Goal: Ask a question

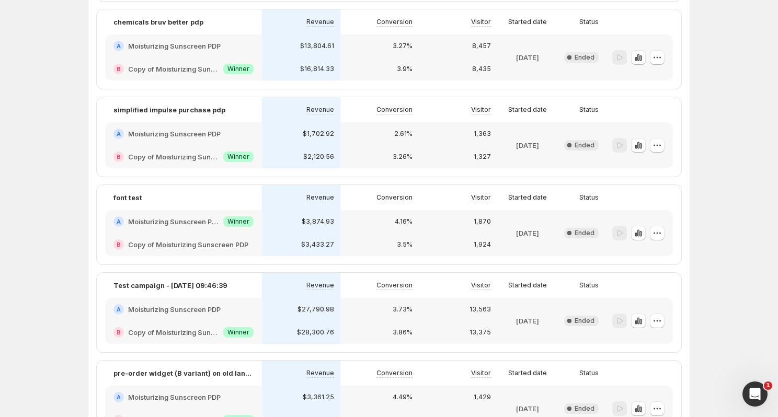
scroll to position [1514, 0]
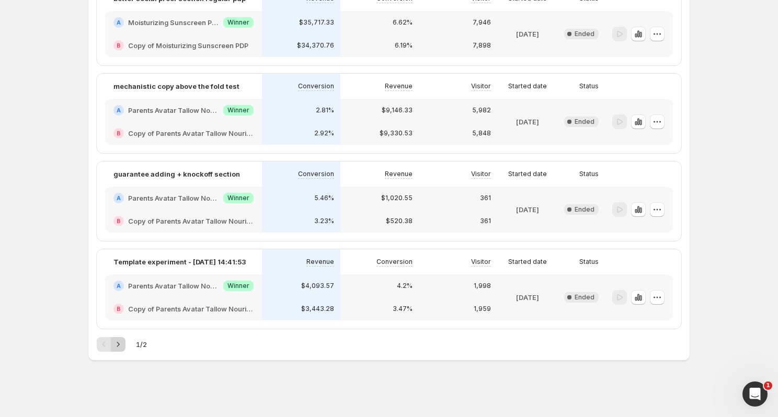
click at [121, 344] on icon "Next" at bounding box center [118, 344] width 10 height 10
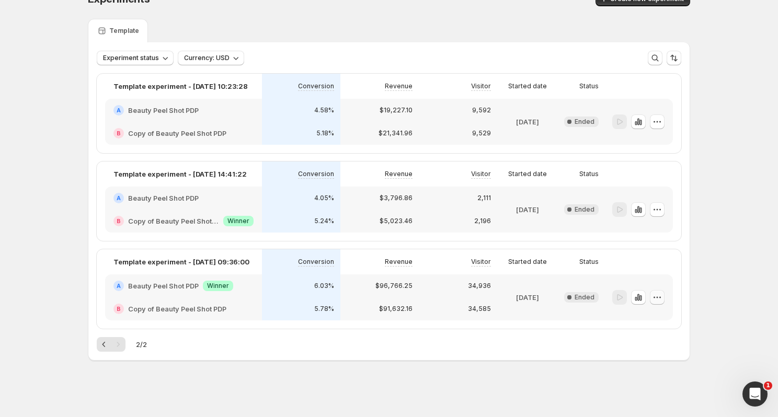
click at [653, 297] on icon "button" at bounding box center [654, 297] width 2 height 2
click at [375, 301] on div "$91,632.16" at bounding box center [379, 308] width 78 height 23
click at [373, 301] on div "$91,632.16" at bounding box center [379, 308] width 78 height 23
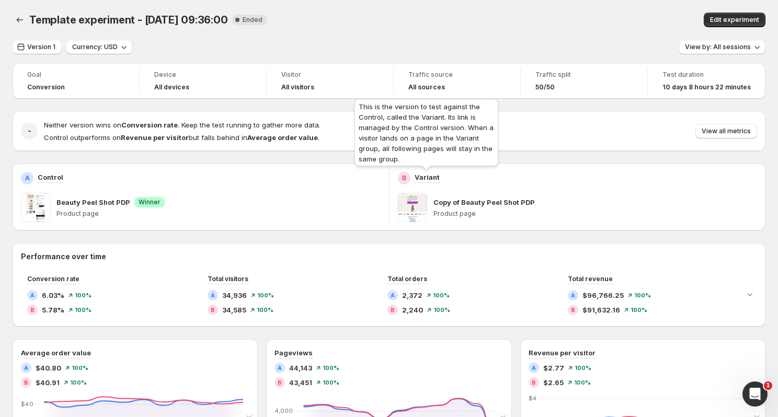
click at [415, 176] on p "Variant" at bounding box center [427, 177] width 25 height 10
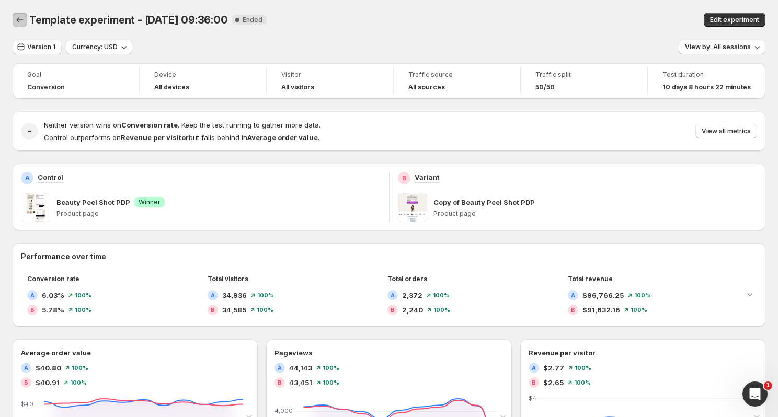
click at [17, 15] on icon "Back" at bounding box center [20, 20] width 10 height 10
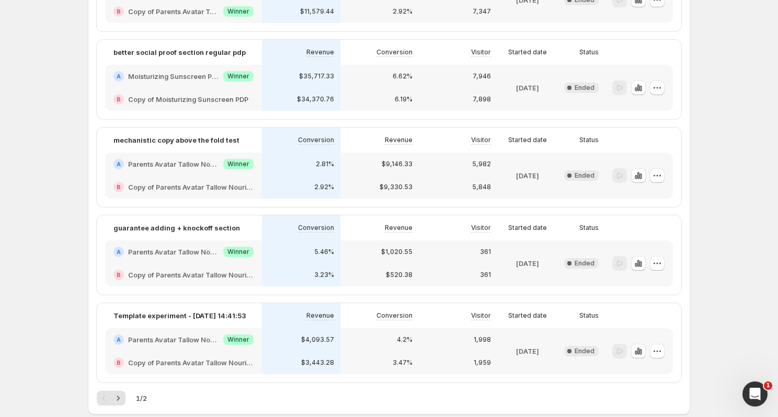
scroll to position [1514, 0]
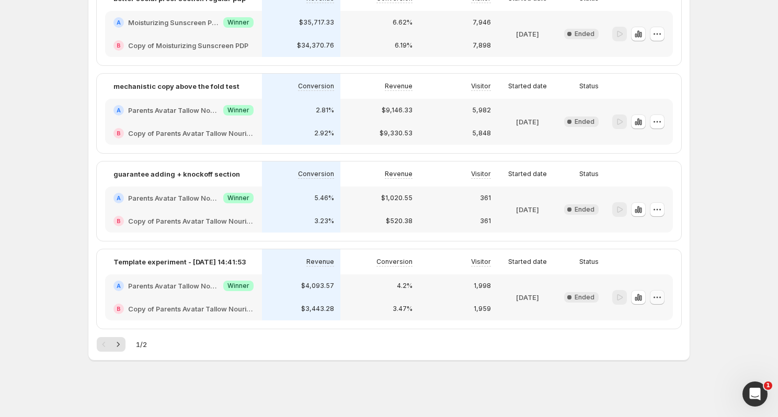
click at [660, 299] on icon "button" at bounding box center [657, 297] width 10 height 10
click at [658, 299] on icon "button" at bounding box center [657, 297] width 10 height 10
click at [663, 298] on button "button" at bounding box center [657, 297] width 15 height 15
click at [654, 315] on span "Edit" at bounding box center [665, 319] width 76 height 10
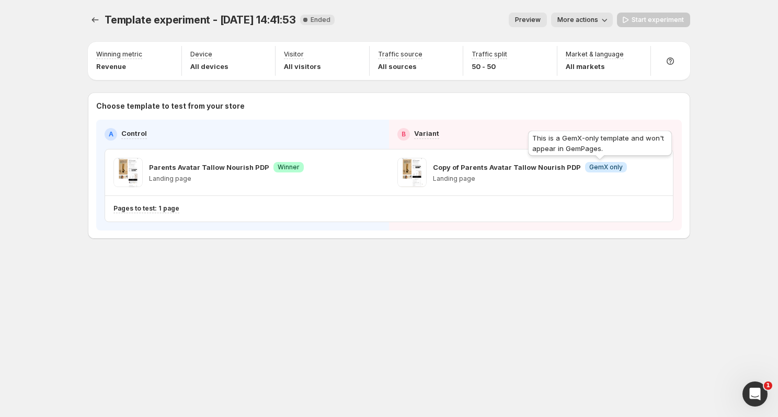
click at [588, 148] on div "This is a GemX-only template and won't appear in GemPages." at bounding box center [600, 145] width 148 height 33
click at [613, 148] on div "This is a GemX-only template and won't appear in GemPages." at bounding box center [600, 145] width 148 height 33
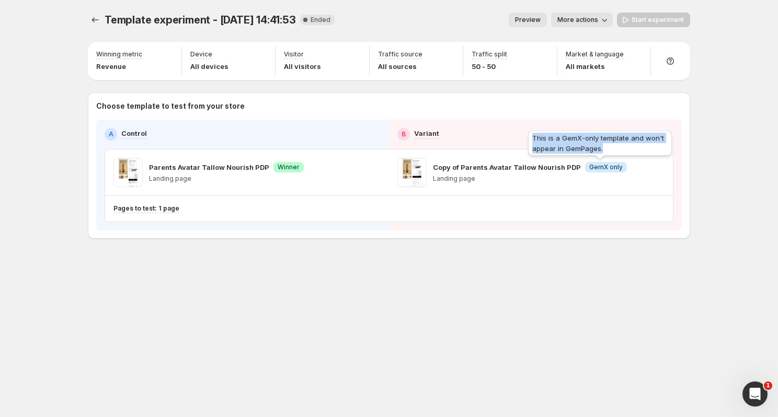
click at [613, 148] on div "This is a GemX-only template and won't appear in GemPages." at bounding box center [600, 145] width 148 height 33
click at [606, 148] on div "This is a GemX-only template and won't appear in GemPages." at bounding box center [600, 145] width 148 height 33
click at [555, 174] on div "Copy of Parents Avatar Tallow Nourish PDP Info GemX only Landing page" at bounding box center [530, 172] width 194 height 29
click at [528, 22] on span "Preview" at bounding box center [528, 20] width 26 height 8
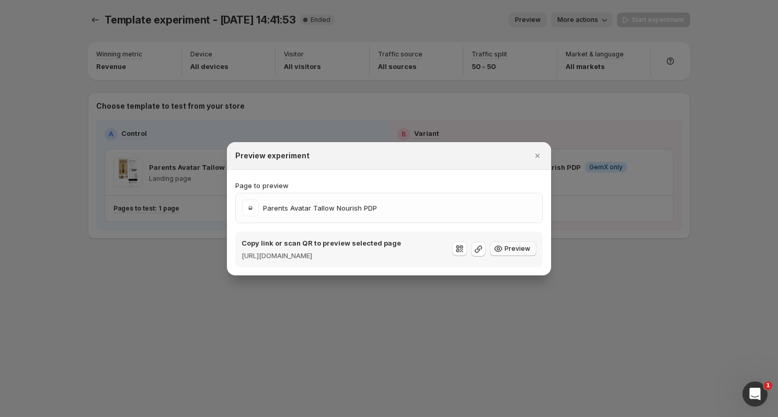
click at [509, 250] on span "Preview" at bounding box center [517, 249] width 26 height 8
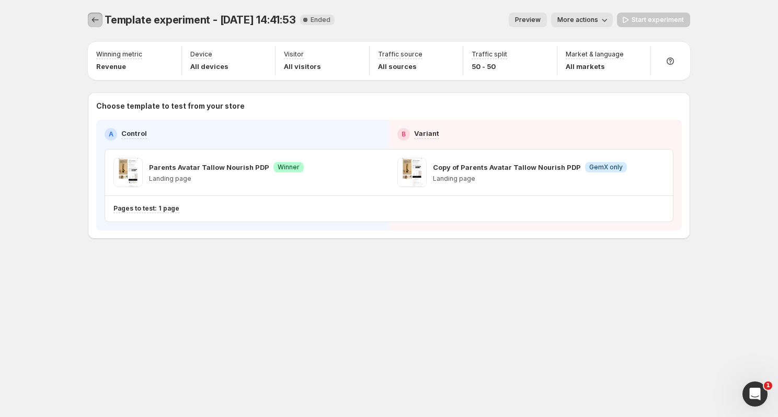
click at [91, 24] on icon "Experiments" at bounding box center [95, 20] width 10 height 10
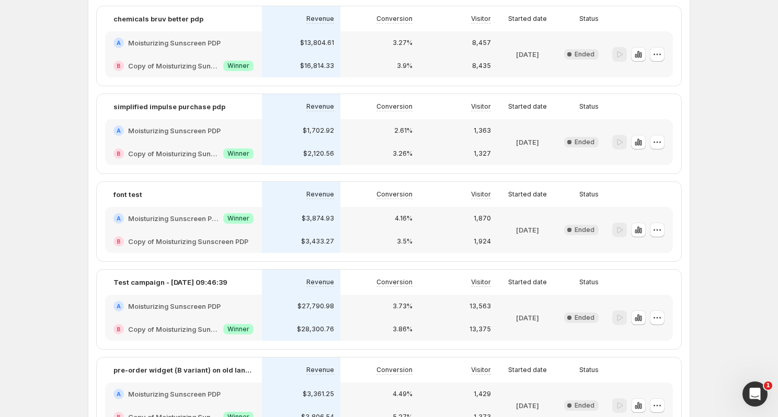
scroll to position [1514, 0]
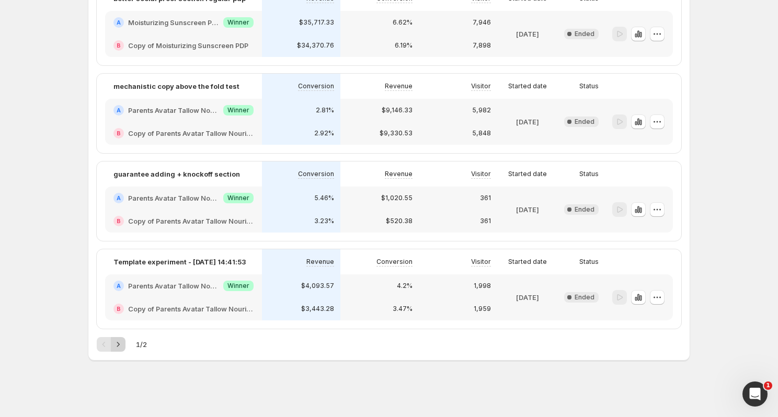
click at [118, 339] on icon "Next" at bounding box center [118, 344] width 10 height 10
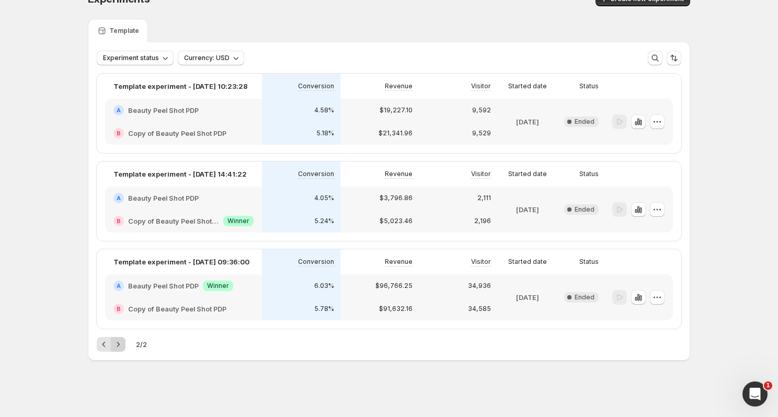
scroll to position [21, 0]
click at [657, 298] on icon "button" at bounding box center [657, 297] width 10 height 10
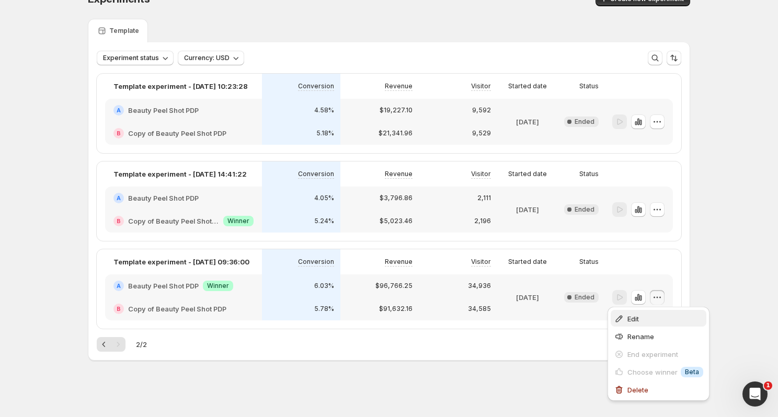
click at [639, 317] on span "Edit" at bounding box center [632, 319] width 11 height 8
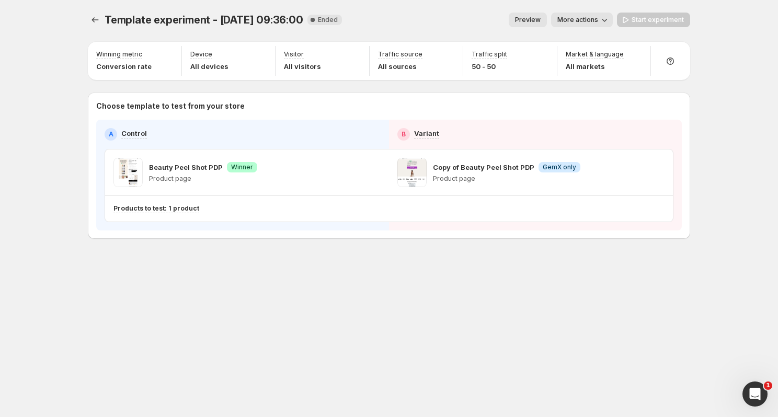
click at [521, 21] on span "Preview" at bounding box center [528, 20] width 26 height 8
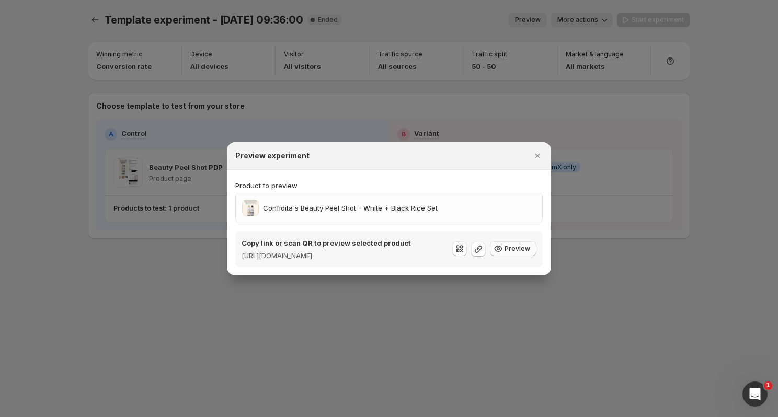
click at [507, 250] on span "Preview" at bounding box center [517, 249] width 26 height 8
click at [536, 154] on icon "Close" at bounding box center [537, 156] width 4 height 4
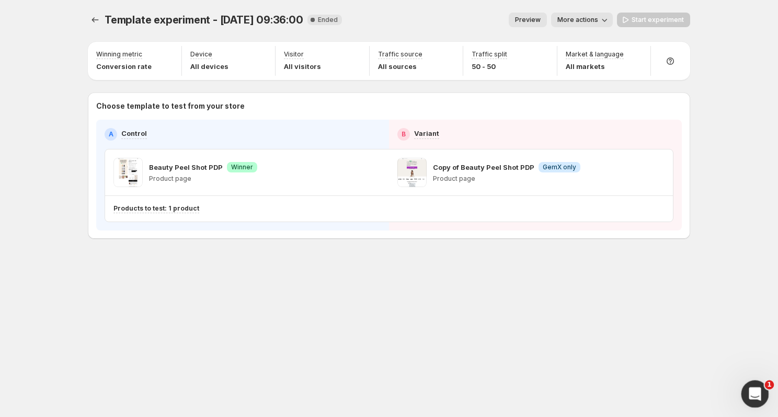
click at [758, 397] on icon "Open Intercom Messenger" at bounding box center [753, 392] width 17 height 17
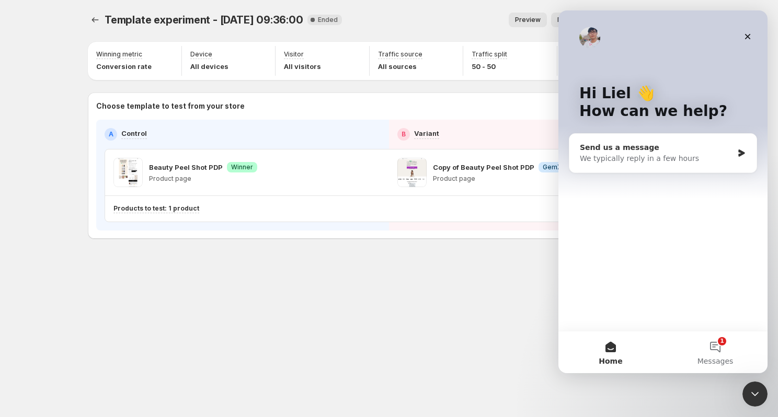
click at [649, 153] on div "We typically reply in a few hours" at bounding box center [656, 158] width 153 height 11
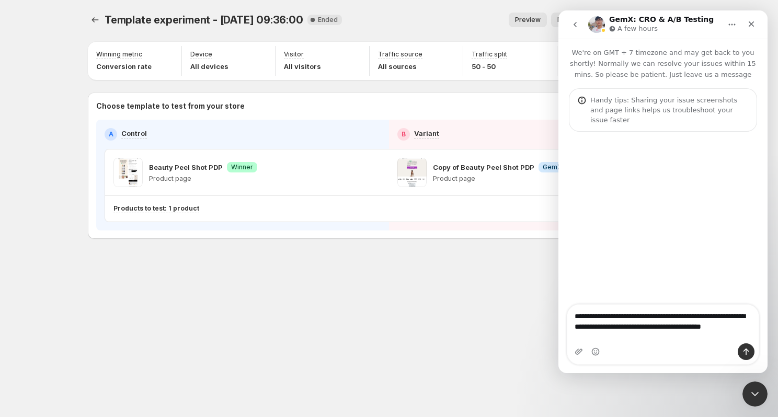
type textarea "**********"
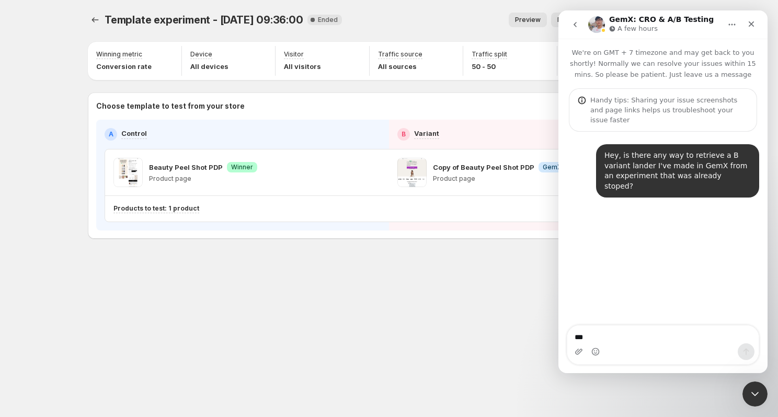
type textarea "****"
type textarea "**********"
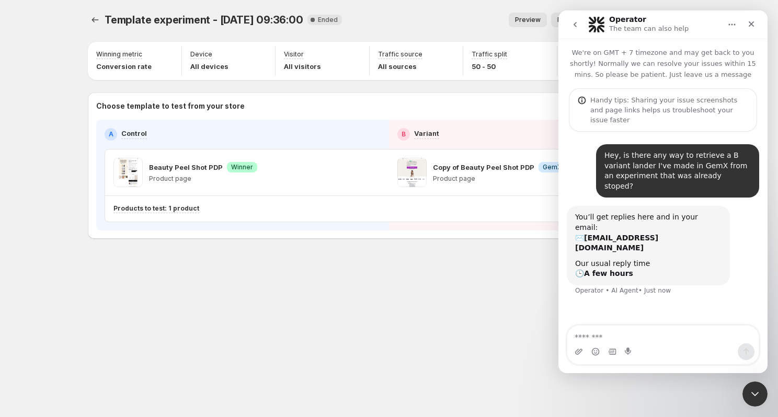
click at [656, 266] on div "You’ll get replies here and in your email: ✉️ [EMAIL_ADDRESS][DOMAIN_NAME] Our …" at bounding box center [663, 257] width 192 height 102
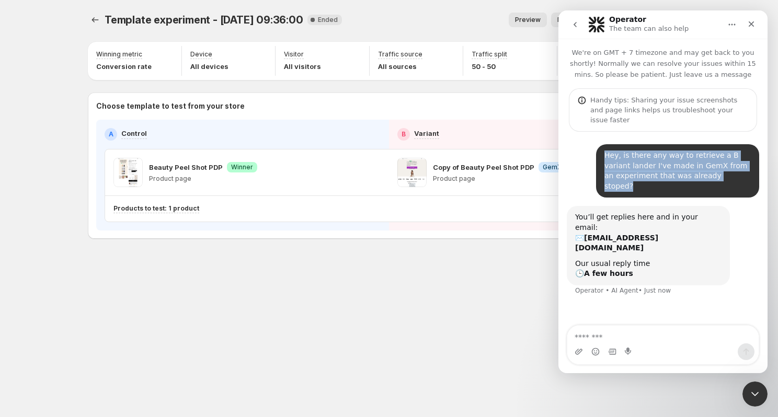
drag, startPoint x: 605, startPoint y: 146, endPoint x: 749, endPoint y: 170, distance: 145.7
click at [749, 170] on div "Hey, is there any way to retrieve a B variant lander I've made in GemX from an …" at bounding box center [677, 170] width 163 height 53
click at [749, 170] on div "Hey, is there any way to retrieve a B variant lander I've made in GemX from an …" at bounding box center [677, 171] width 146 height 41
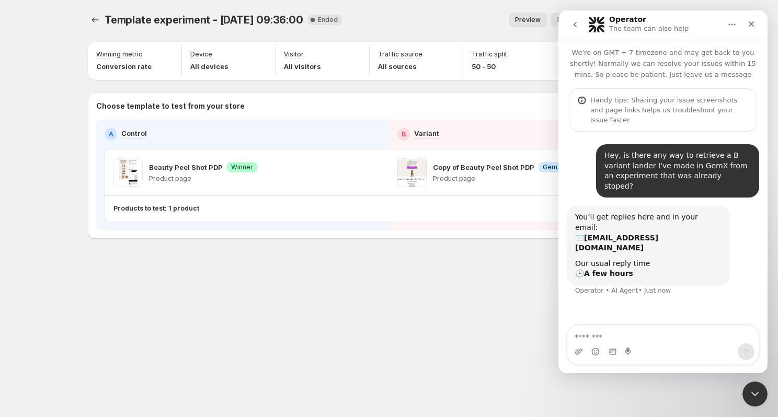
click at [749, 170] on div "Hey, is there any way to retrieve a B variant lander I've made in GemX from an …" at bounding box center [677, 171] width 146 height 41
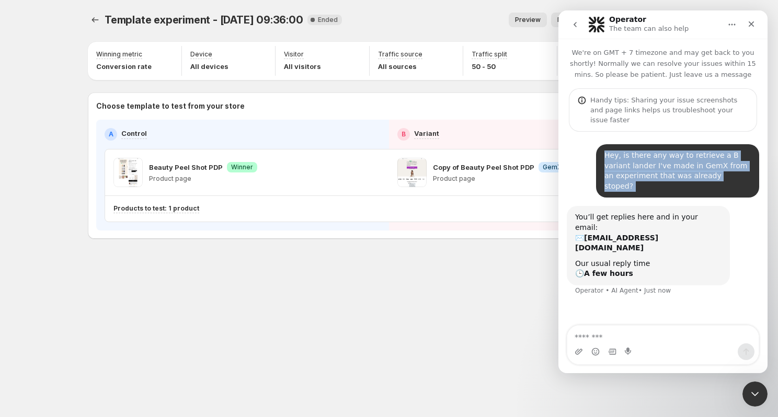
click at [749, 170] on div "Hey, is there any way to retrieve a B variant lander I've made in GemX from an …" at bounding box center [677, 171] width 146 height 41
click at [729, 165] on div "Hey, is there any way to retrieve a B variant lander I've made in GemX from an …" at bounding box center [677, 171] width 146 height 41
drag, startPoint x: 735, startPoint y: 165, endPoint x: 734, endPoint y: 133, distance: 31.9
click at [734, 133] on div "Hey, is there any way to retrieve a B variant lander I've made in GemX from an …" at bounding box center [662, 220] width 209 height 177
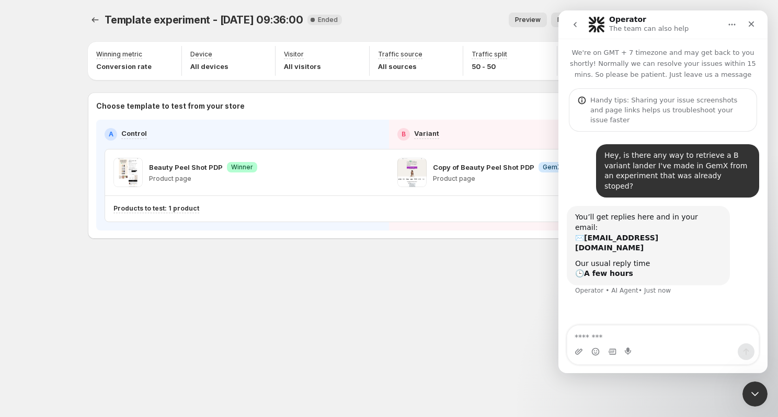
click at [734, 133] on div "Hey, is there any way to retrieve a B variant lander I've made in GemX from an …" at bounding box center [662, 220] width 209 height 177
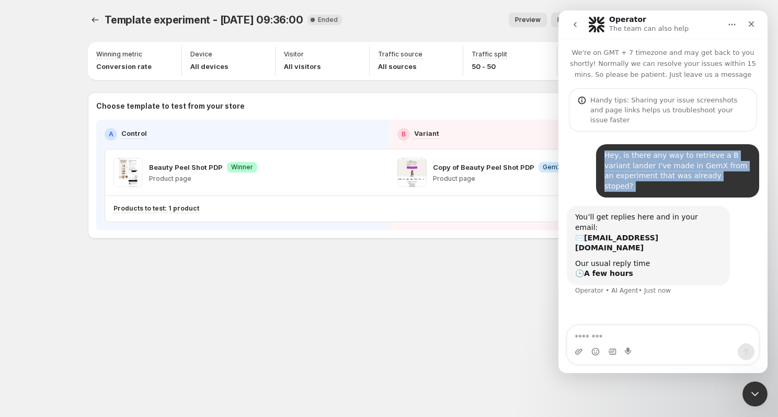
drag, startPoint x: 734, startPoint y: 133, endPoint x: 734, endPoint y: 176, distance: 43.4
click at [734, 176] on div "Hey, is there any way to retrieve a B variant lander I've made in GemX from an …" at bounding box center [662, 220] width 209 height 177
click at [734, 176] on div "Hey, is there any way to retrieve a B variant lander I've made in GemX from an …" at bounding box center [677, 170] width 163 height 53
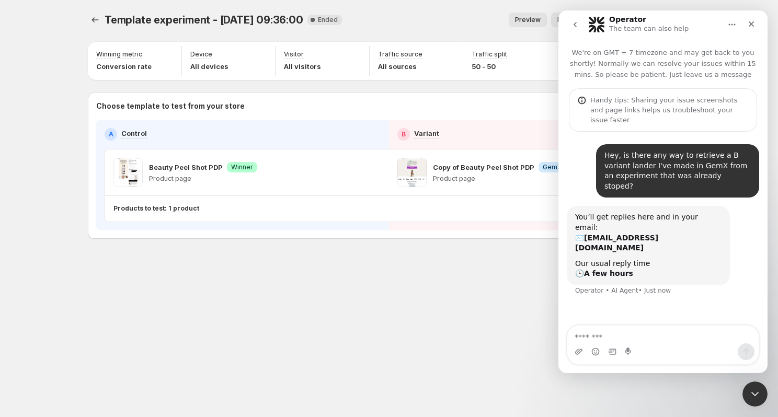
click at [734, 176] on div "Hey, is there any way to retrieve a B variant lander I've made in GemX from an …" at bounding box center [677, 170] width 163 height 53
click at [737, 176] on div "Hey, is there any way to retrieve a B variant lander I've made in GemX from an …" at bounding box center [677, 170] width 163 height 53
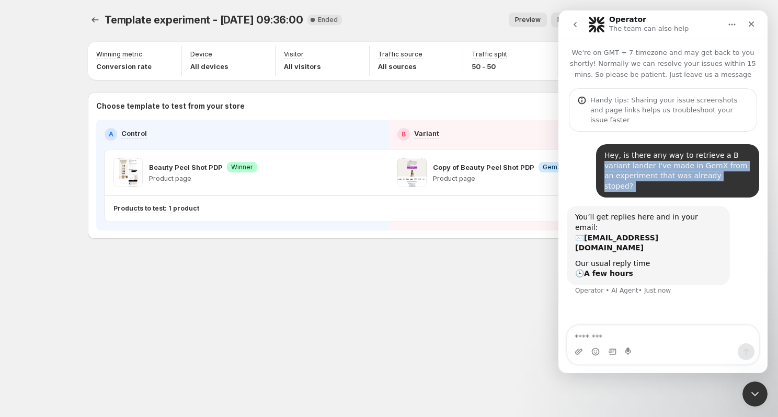
drag, startPoint x: 737, startPoint y: 176, endPoint x: 737, endPoint y: 141, distance: 35.5
click at [737, 144] on div "Hey, is there any way to retrieve a B variant lander I've made in GemX from an …" at bounding box center [677, 170] width 163 height 53
click at [737, 151] on div "Hey, is there any way to retrieve a B variant lander I've made in GemX from an …" at bounding box center [677, 171] width 146 height 41
drag, startPoint x: 737, startPoint y: 139, endPoint x: 738, endPoint y: 174, distance: 34.5
click at [738, 168] on div "Hey, is there any way to retrieve a B variant lander I've made in GemX from an …" at bounding box center [677, 170] width 163 height 53
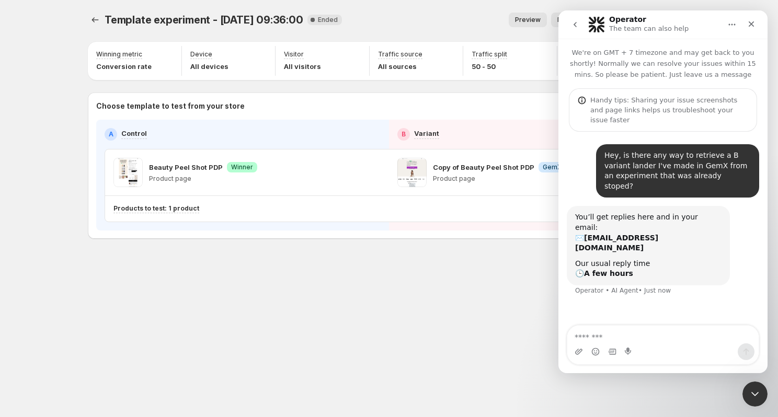
click at [738, 174] on div "Hey, is there any way to retrieve a B variant lander I've made in GemX from an …" at bounding box center [677, 170] width 163 height 53
click at [600, 333] on textarea "Message…" at bounding box center [662, 335] width 191 height 18
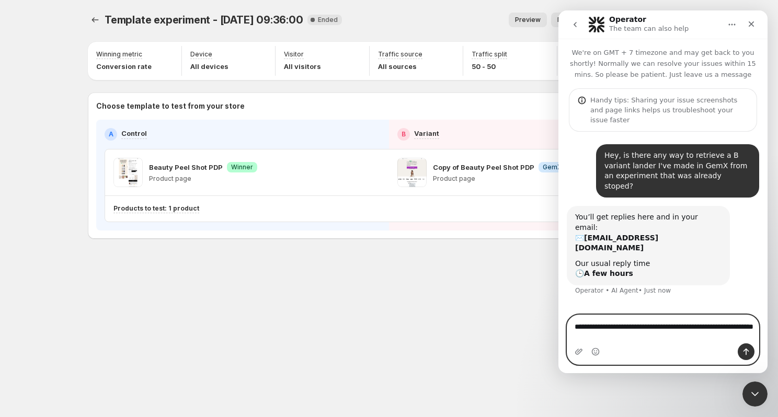
type textarea "**********"
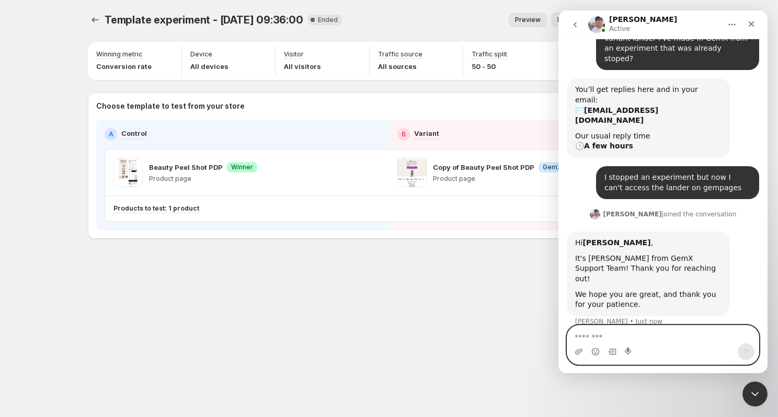
scroll to position [129, 0]
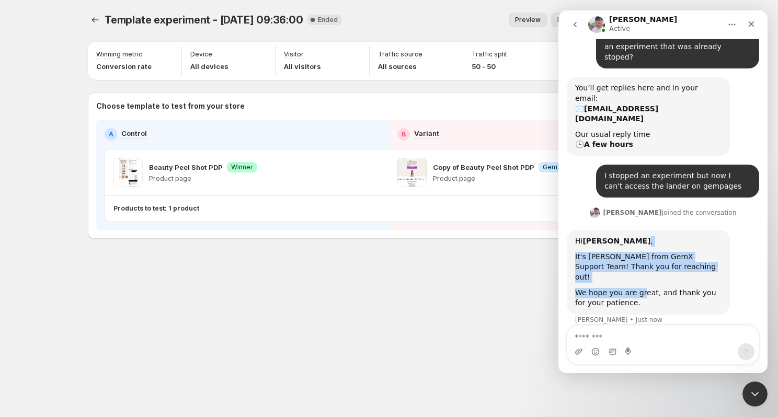
drag, startPoint x: 617, startPoint y: 204, endPoint x: 641, endPoint y: 240, distance: 43.3
click at [641, 240] on div "Hi [PERSON_NAME] , It's [PERSON_NAME] from GemX Support Team! Thank you for rea…" at bounding box center [648, 272] width 146 height 72
click at [641, 288] on div "We hope you are great, and thank you for your patience." at bounding box center [648, 298] width 146 height 20
drag, startPoint x: 650, startPoint y: 267, endPoint x: 651, endPoint y: 217, distance: 49.7
click at [651, 230] on div "Hi [PERSON_NAME] , It's [PERSON_NAME] from GemX Support Team! Thank you for rea…" at bounding box center [663, 284] width 192 height 108
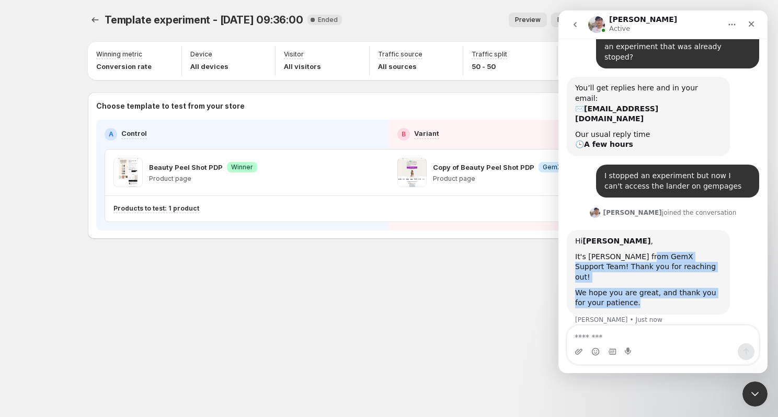
click at [651, 252] on div "It's [PERSON_NAME] from GemX Support Team! Thank you for reaching out!" at bounding box center [648, 267] width 146 height 31
drag, startPoint x: 651, startPoint y: 203, endPoint x: 651, endPoint y: 258, distance: 54.9
click at [651, 258] on div "Hi [PERSON_NAME] , It's [PERSON_NAME] from GemX Support Team! Thank you for rea…" at bounding box center [648, 272] width 163 height 85
drag, startPoint x: 651, startPoint y: 258, endPoint x: 651, endPoint y: 191, distance: 67.4
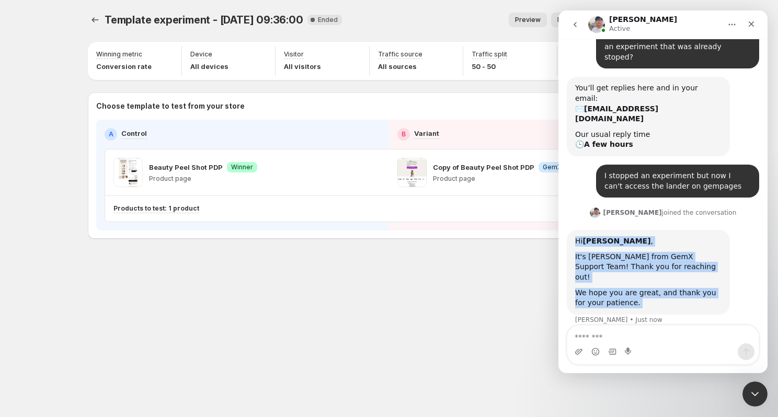
click at [651, 230] on div "Hi [PERSON_NAME] , It's [PERSON_NAME] from GemX Support Team! Thank you for rea…" at bounding box center [648, 272] width 163 height 85
drag, startPoint x: 634, startPoint y: 205, endPoint x: 637, endPoint y: 244, distance: 38.8
click at [636, 240] on div "Hi [PERSON_NAME] , It's [PERSON_NAME] from GemX Support Team! Thank you for rea…" at bounding box center [648, 272] width 146 height 72
click at [637, 288] on div "We hope you are great, and thank you for your patience." at bounding box center [648, 298] width 146 height 20
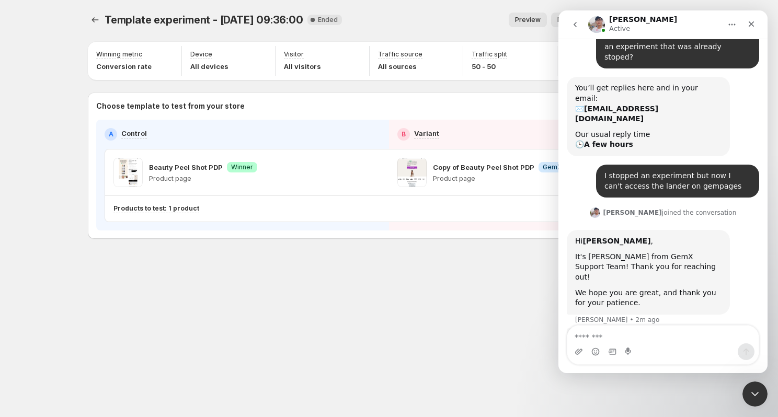
scroll to position [144, 0]
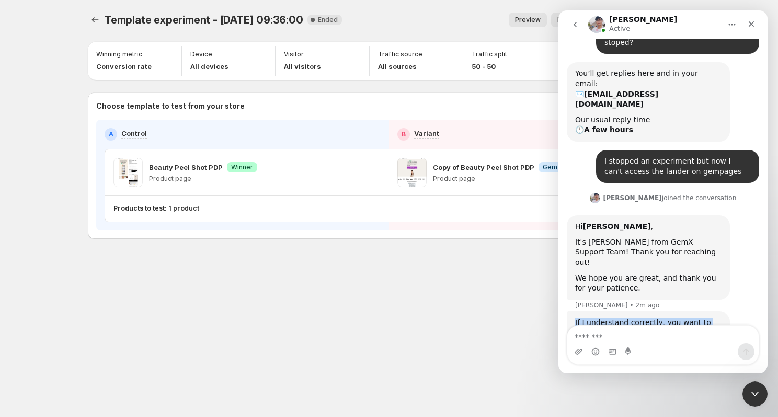
drag, startPoint x: 613, startPoint y: 274, endPoint x: 648, endPoint y: 285, distance: 37.2
click at [647, 312] on div "If I understand correctly, you want to open the landing page you created in Gem…" at bounding box center [648, 333] width 163 height 43
click at [648, 318] on div "If I understand correctly, you want to open the landing page you created in Gem…" at bounding box center [648, 333] width 146 height 31
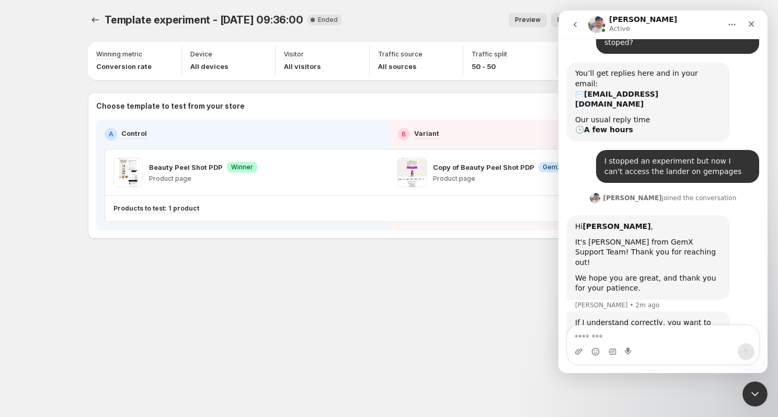
click at [648, 318] on div "If I understand correctly, you want to open the landing page you created in Gem…" at bounding box center [648, 333] width 146 height 31
drag, startPoint x: 648, startPoint y: 294, endPoint x: 648, endPoint y: 261, distance: 32.4
click at [648, 312] on div "If I understand correctly, you want to open the landing page you created in Gem…" at bounding box center [648, 333] width 163 height 43
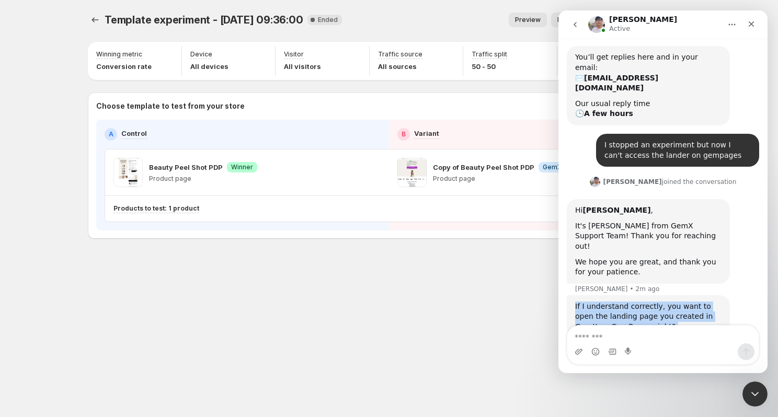
drag, startPoint x: 648, startPoint y: 261, endPoint x: 648, endPoint y: 298, distance: 36.6
click at [648, 298] on div "Hey, is there any way to retrieve a B variant lander I've made in GemX from an …" at bounding box center [662, 187] width 209 height 430
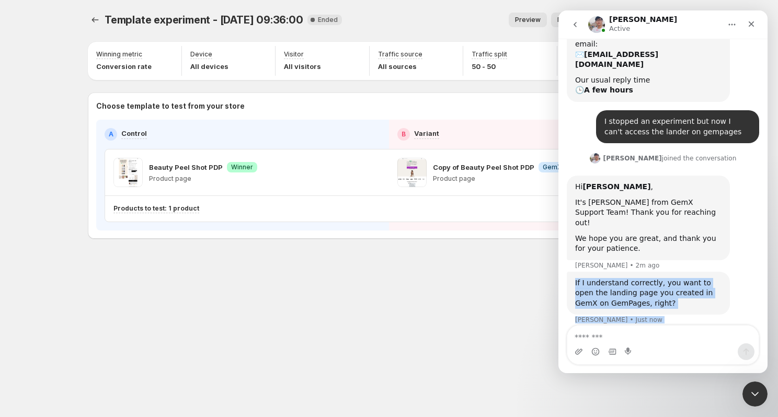
click at [648, 338] on div "Typing" at bounding box center [663, 358] width 192 height 40
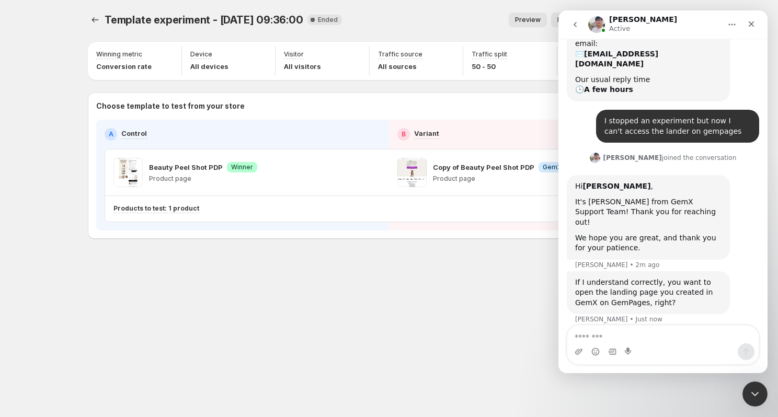
click at [655, 278] on div "If I understand correctly, you want to open the landing page you created in Gem…" at bounding box center [648, 293] width 146 height 31
drag, startPoint x: 655, startPoint y: 229, endPoint x: 655, endPoint y: 256, distance: 26.7
click at [655, 278] on div "If I understand correctly, you want to open the landing page you created in Gem…" at bounding box center [648, 293] width 146 height 31
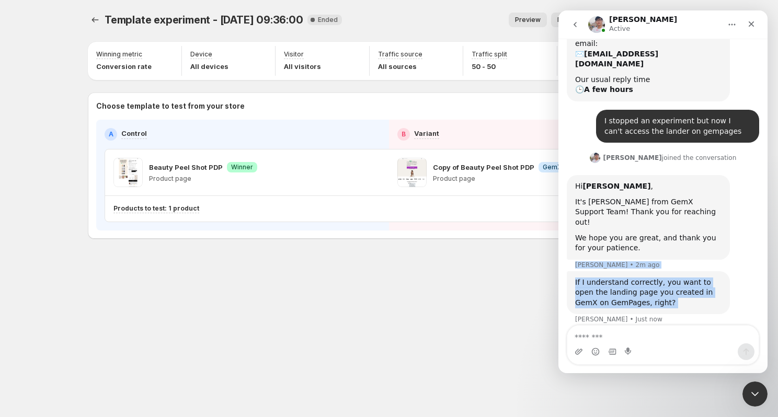
drag, startPoint x: 655, startPoint y: 256, endPoint x: 655, endPoint y: 218, distance: 38.2
click at [655, 218] on div "Hey, is there any way to retrieve a B variant lander I've made in GemX from an …" at bounding box center [663, 148] width 192 height 377
click at [655, 218] on div "Hi [PERSON_NAME] , It's [PERSON_NAME] from GemX Support Team! Thank you for rea…" at bounding box center [663, 223] width 192 height 96
drag, startPoint x: 655, startPoint y: 225, endPoint x: 655, endPoint y: 258, distance: 32.9
click at [655, 271] on div "If I understand correctly, you want to open the landing page you created in Gem…" at bounding box center [648, 292] width 163 height 43
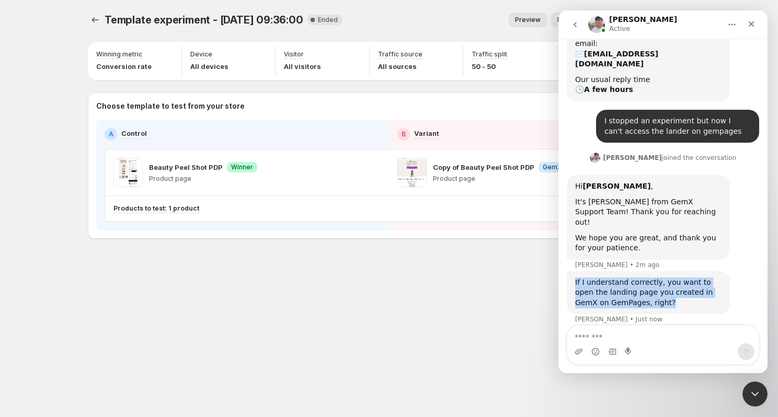
click at [655, 271] on div "If I understand correctly, you want to open the landing page you created in Gem…" at bounding box center [648, 292] width 163 height 43
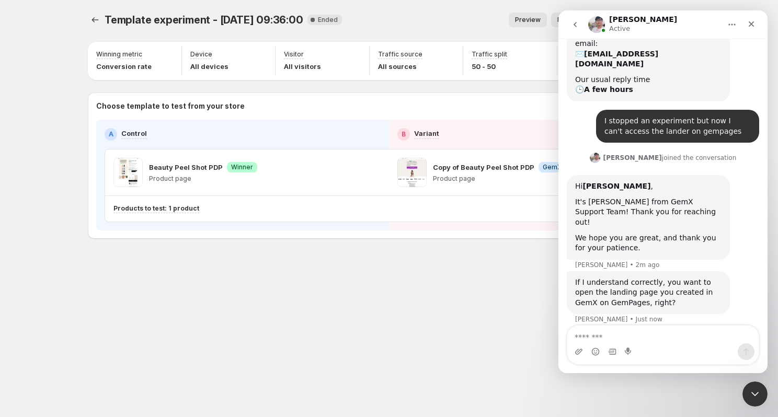
click at [655, 271] on div "If I understand correctly, you want to open the landing page you created in Gem…" at bounding box center [648, 292] width 163 height 43
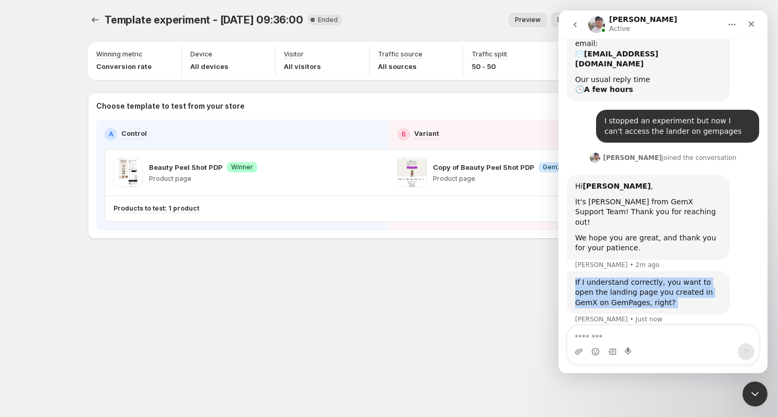
click at [655, 271] on div "If I understand correctly, you want to open the landing page you created in Gem…" at bounding box center [648, 292] width 163 height 43
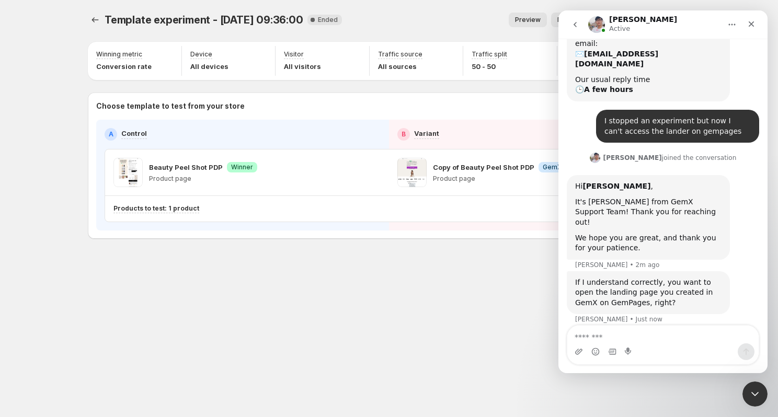
click at [660, 278] on div "If I understand correctly, you want to open the landing page you created in Gem…" at bounding box center [648, 293] width 146 height 31
click at [625, 325] on div "Intercom messenger" at bounding box center [663, 345] width 192 height 40
click at [620, 341] on textarea "Message…" at bounding box center [662, 335] width 191 height 18
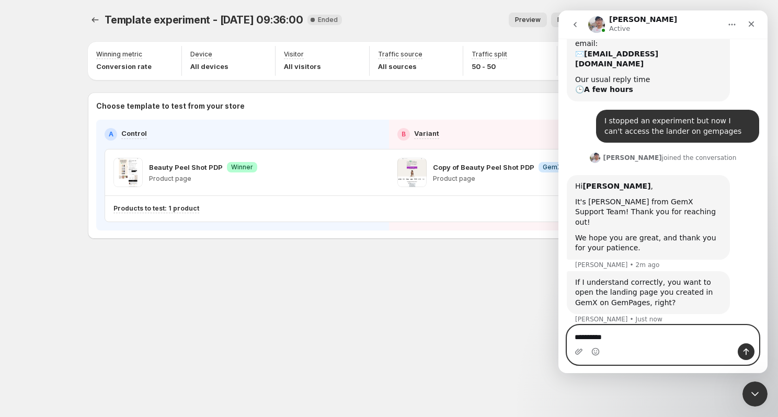
type textarea "**********"
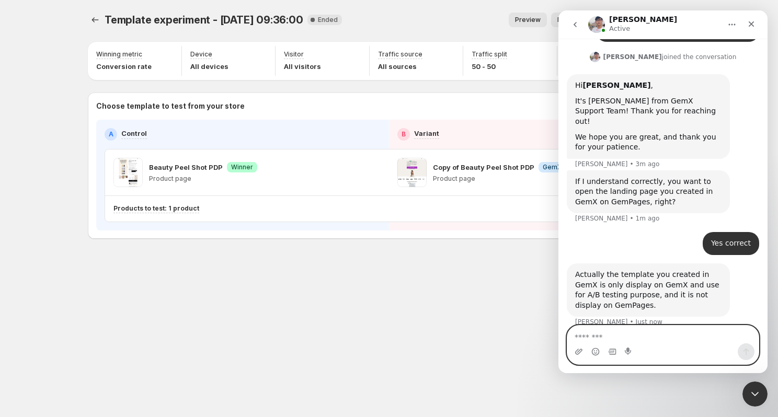
scroll to position [287, 0]
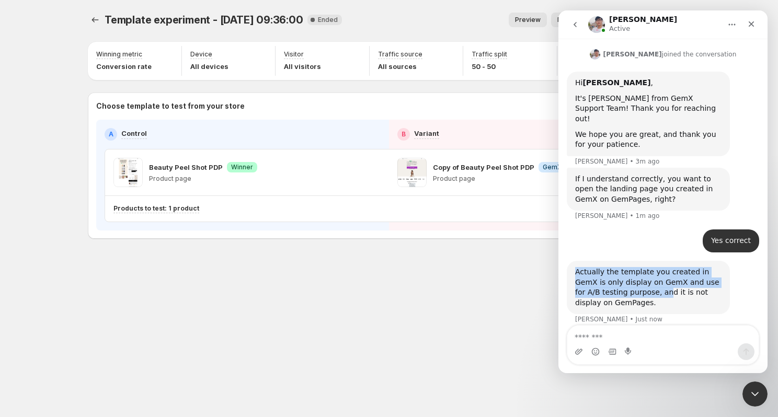
drag, startPoint x: 571, startPoint y: 219, endPoint x: 640, endPoint y: 244, distance: 73.4
click at [640, 261] on div "Actually the template you created in GemX is only display on GemX and use for A…" at bounding box center [648, 287] width 163 height 53
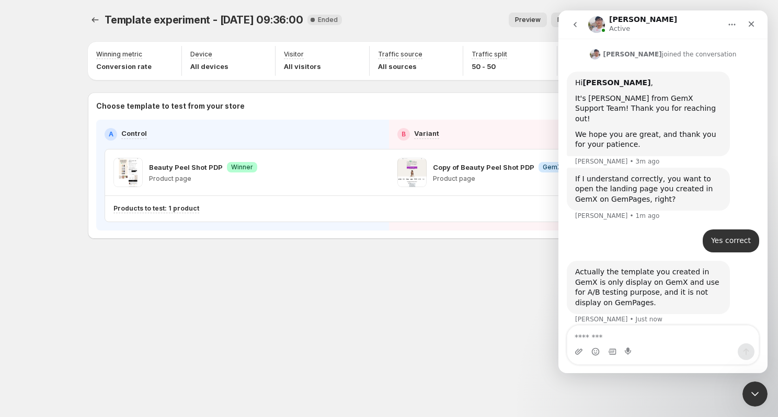
click at [643, 267] on div "Actually the template you created in GemX is only display on GemX and use for A…" at bounding box center [648, 287] width 146 height 41
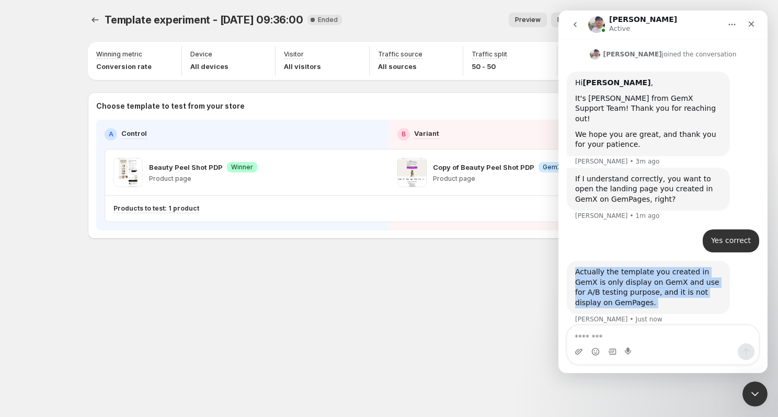
click at [643, 267] on div "Actually the template you created in GemX is only display on GemX and use for A…" at bounding box center [648, 287] width 146 height 41
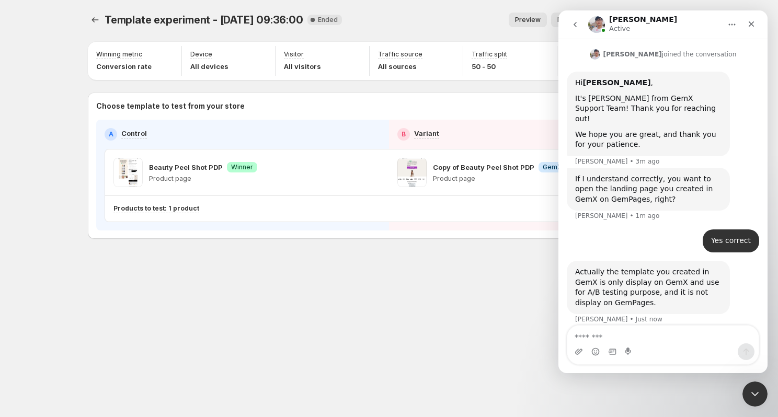
click at [643, 267] on div "Actually the template you created in GemX is only display on GemX and use for A…" at bounding box center [648, 287] width 146 height 41
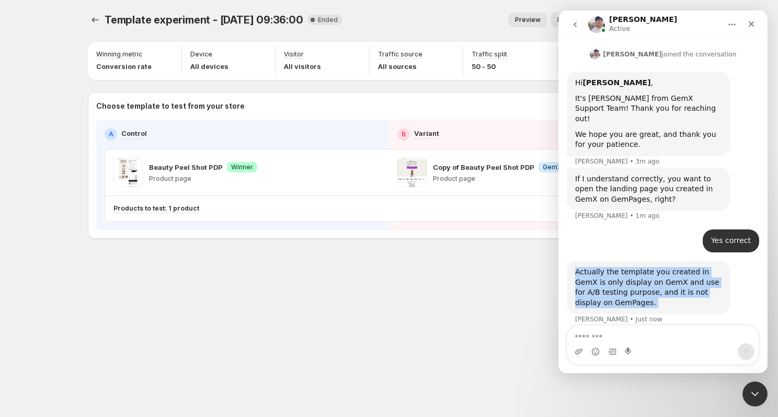
drag, startPoint x: 643, startPoint y: 249, endPoint x: 643, endPoint y: 206, distance: 43.4
click at [643, 206] on div "Hey, is there any way to retrieve a B variant lander I've made in GemX from an …" at bounding box center [663, 97] width 192 height 480
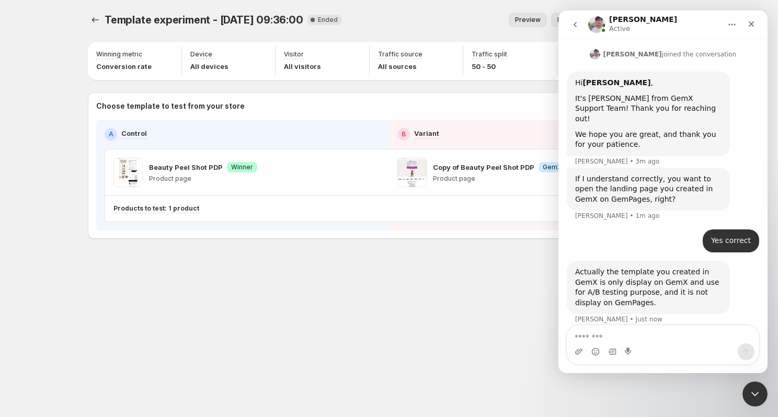
click at [643, 229] on div "Yes correct Liel • 1m ago" at bounding box center [663, 244] width 192 height 31
drag, startPoint x: 643, startPoint y: 206, endPoint x: 643, endPoint y: 250, distance: 44.4
click at [643, 250] on div "Hey, is there any way to retrieve a B variant lander I've made in GemX from an …" at bounding box center [663, 97] width 192 height 480
click at [643, 267] on div "Actually the template you created in GemX is only display on GemX and use for A…" at bounding box center [648, 287] width 146 height 41
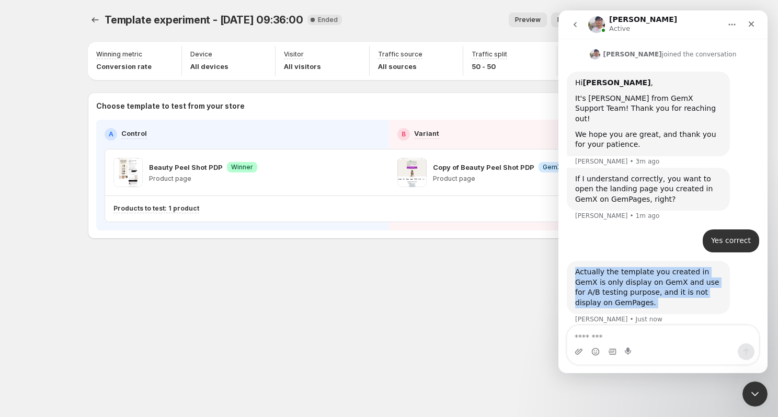
click at [643, 267] on div "Actually the template you created in GemX is only display on GemX and use for A…" at bounding box center [648, 287] width 146 height 41
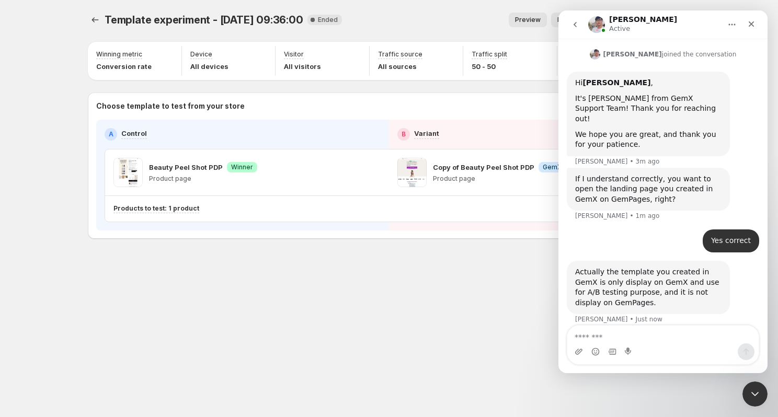
click at [657, 267] on div "Actually the template you created in GemX is only display on GemX and use for A…" at bounding box center [648, 287] width 146 height 41
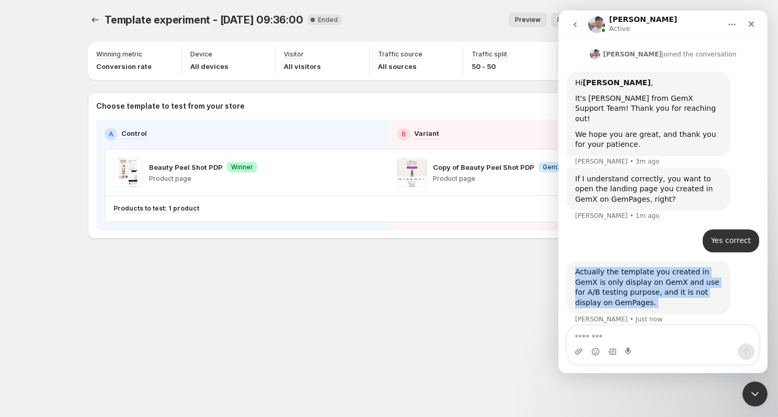
click at [657, 267] on div "Actually the template you created in GemX is only display on GemX and use for A…" at bounding box center [648, 287] width 146 height 41
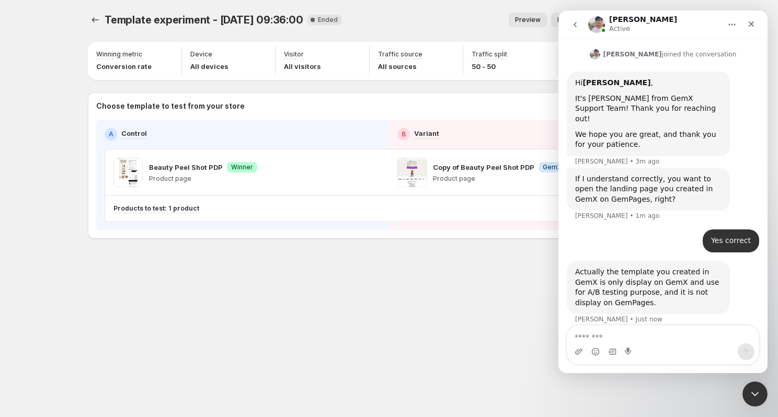
click at [659, 267] on div "Actually the template you created in GemX is only display on GemX and use for A…" at bounding box center [648, 287] width 146 height 41
click at [619, 337] on textarea "Message…" at bounding box center [662, 335] width 191 height 18
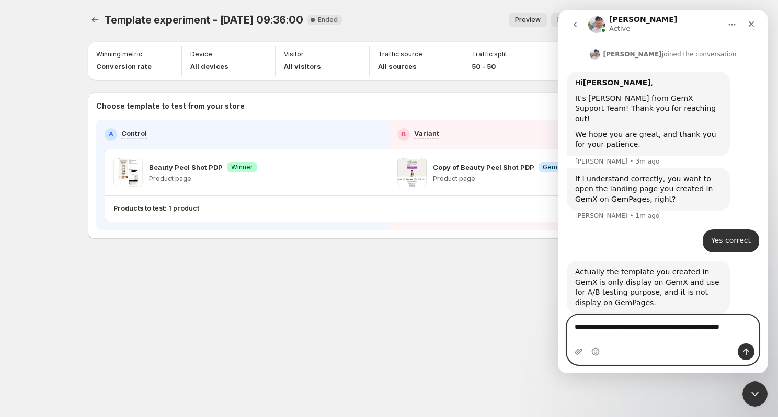
type textarea "**********"
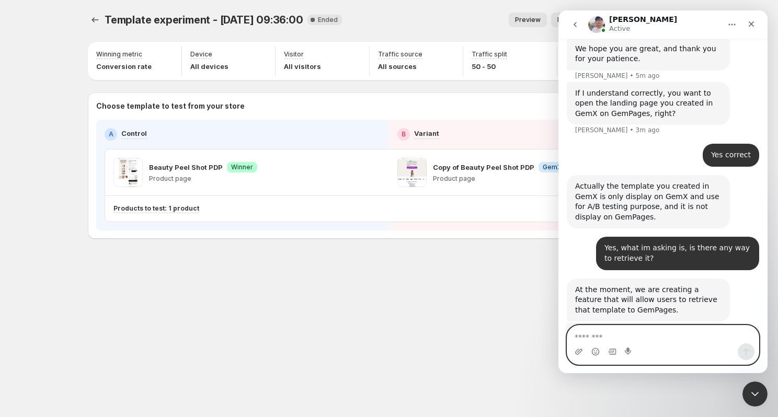
scroll to position [385, 0]
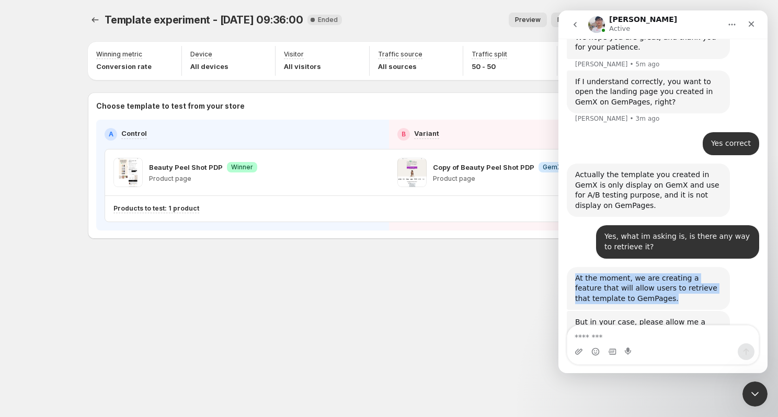
drag, startPoint x: 565, startPoint y: 222, endPoint x: 667, endPoint y: 254, distance: 107.5
click at [667, 254] on div "Hey, is there any way to retrieve a B variant lander I've made in GemX from an …" at bounding box center [662, 62] width 209 height 630
click at [667, 267] on div "At the moment, we are creating a feature that will allow users to retrieve that…" at bounding box center [648, 288] width 163 height 43
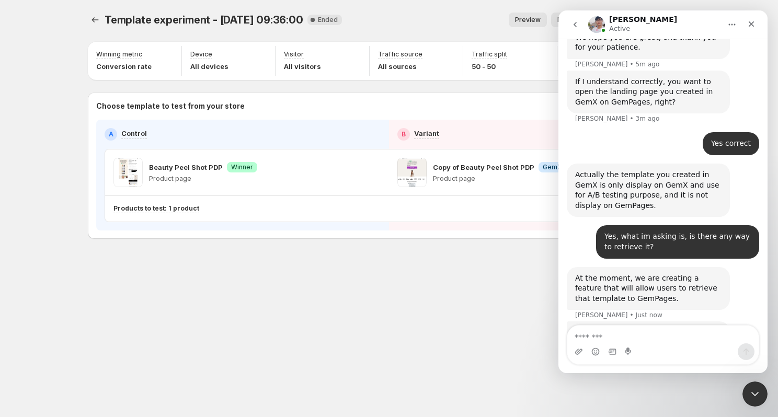
click at [667, 267] on div "At the moment, we are creating a feature that will allow users to retrieve that…" at bounding box center [648, 288] width 163 height 43
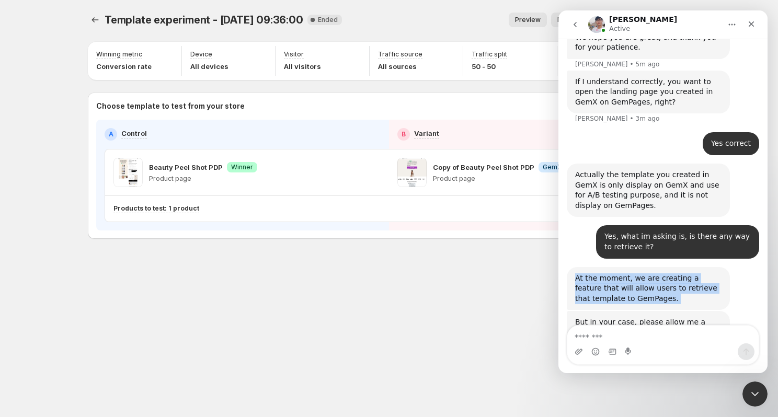
click at [667, 267] on div "At the moment, we are creating a feature that will allow users to retrieve that…" at bounding box center [648, 288] width 163 height 43
click at [666, 273] on div "At the moment, we are creating a feature that will allow users to retrieve that…" at bounding box center [648, 288] width 146 height 31
drag, startPoint x: 666, startPoint y: 250, endPoint x: 665, endPoint y: 223, distance: 27.2
click at [665, 273] on div "At the moment, we are creating a feature that will allow users to retrieve that…" at bounding box center [648, 288] width 146 height 31
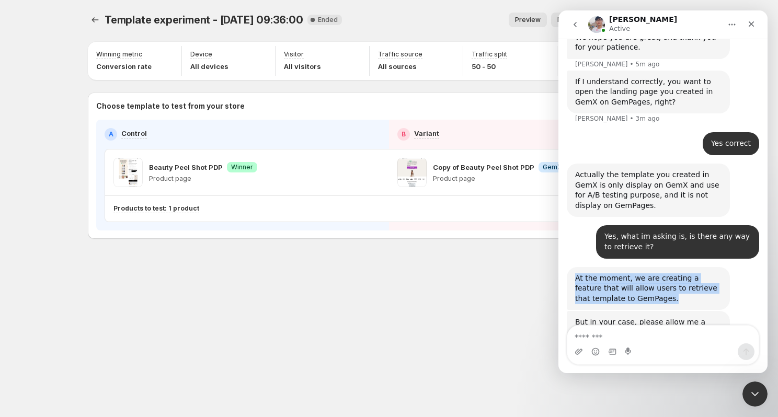
drag, startPoint x: 663, startPoint y: 220, endPoint x: 663, endPoint y: 254, distance: 34.5
click at [663, 267] on div "At the moment, we are creating a feature that will allow users to retrieve that…" at bounding box center [648, 288] width 163 height 43
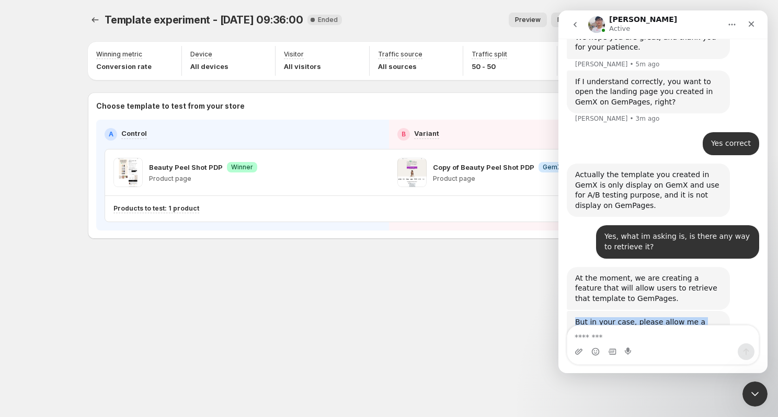
drag, startPoint x: 660, startPoint y: 261, endPoint x: 661, endPoint y: 295, distance: 33.5
click at [661, 311] on div "But in your case, please allow me a minute to discuss with our team to see if t…" at bounding box center [648, 332] width 163 height 43
click at [661, 317] on div "But in your case, please allow me a minute to discuss with our team to see if t…" at bounding box center [648, 332] width 146 height 31
click at [646, 335] on textarea "Message…" at bounding box center [662, 335] width 191 height 18
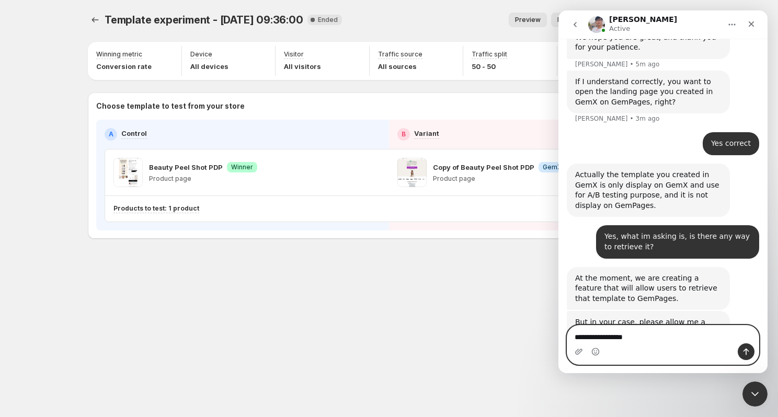
type textarea "**********"
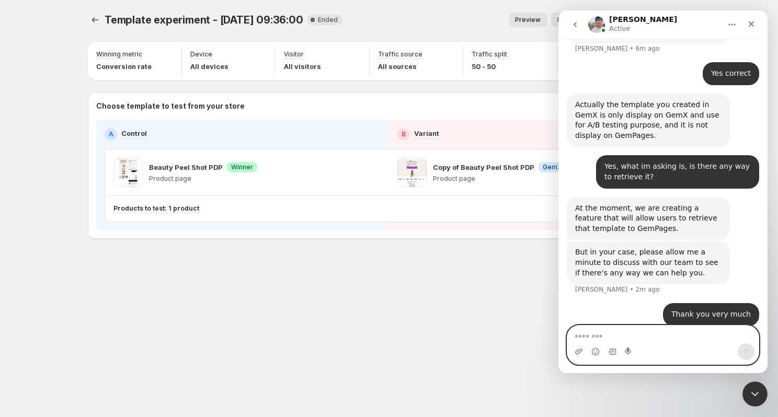
scroll to position [456, 0]
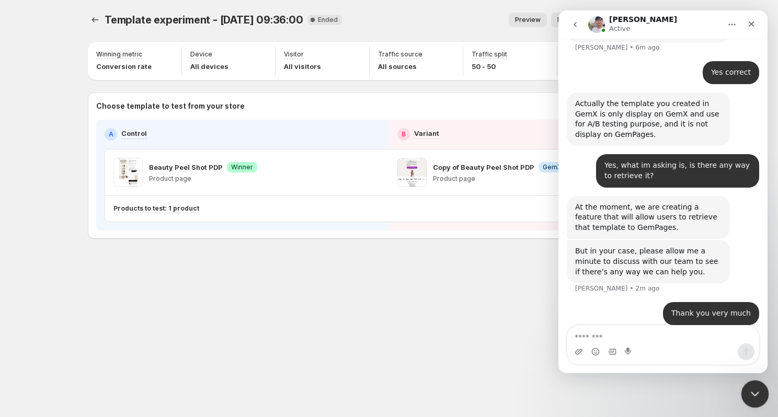
click at [758, 387] on icon "Close Intercom Messenger" at bounding box center [753, 392] width 13 height 13
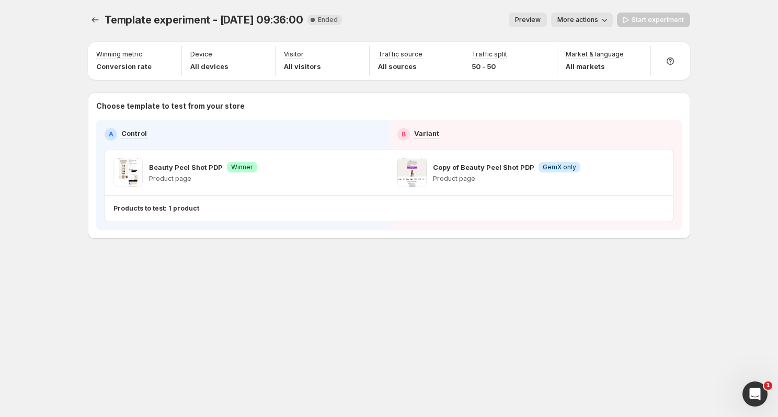
click at [617, 176] on div "Copy of Beauty Peel Shot PDP Info GemX only Product page" at bounding box center [530, 172] width 267 height 29
click at [534, 24] on button "Preview" at bounding box center [528, 20] width 38 height 15
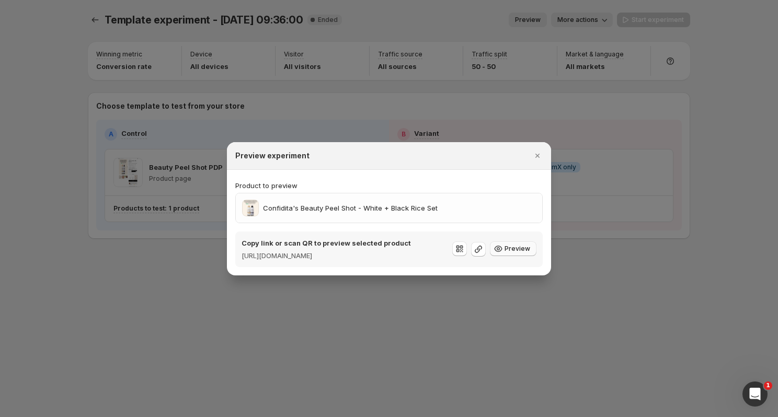
click at [509, 248] on span "Preview" at bounding box center [517, 249] width 26 height 8
click at [603, 240] on div at bounding box center [389, 208] width 778 height 417
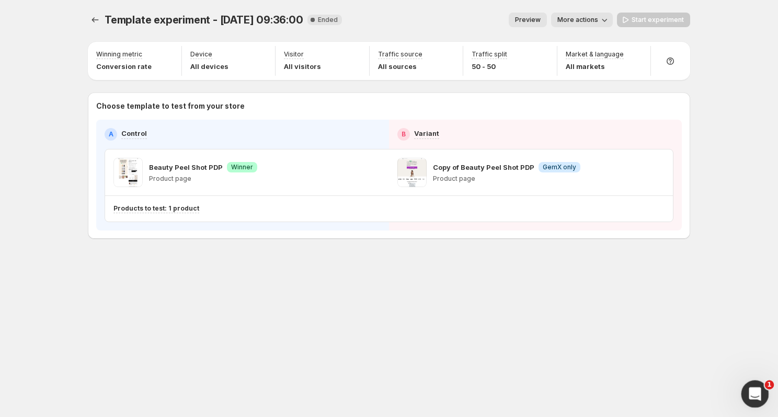
click at [759, 402] on div "Open Intercom Messenger" at bounding box center [753, 392] width 34 height 34
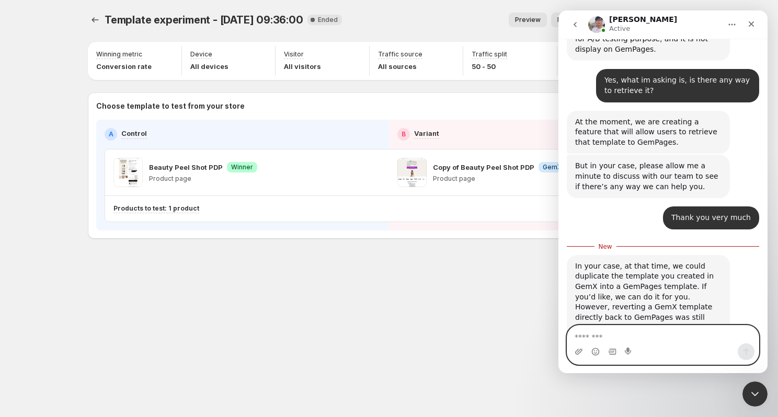
scroll to position [525, 0]
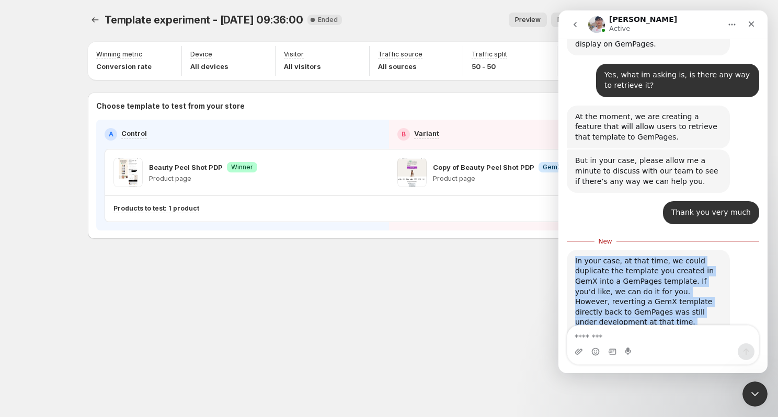
drag, startPoint x: 566, startPoint y: 206, endPoint x: 691, endPoint y: 297, distance: 154.2
click at [690, 296] on div "In your case, at that time, we could duplicate the template you created in GemX…" at bounding box center [663, 319] width 192 height 138
click at [691, 297] on div "In your case, at that time, we could duplicate the template you created in GemX…" at bounding box center [648, 307] width 163 height 115
drag, startPoint x: 691, startPoint y: 297, endPoint x: 691, endPoint y: 206, distance: 91.0
click at [691, 250] on div "In your case, at that time, we could duplicate the template you created in GemX…" at bounding box center [648, 307] width 163 height 115
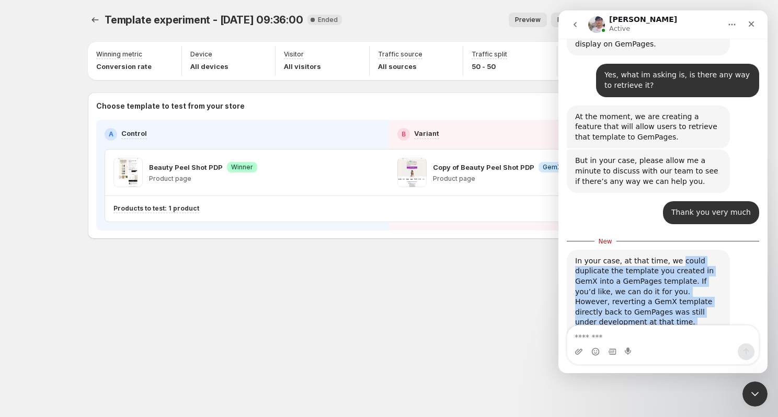
click at [691, 256] on div "In your case, at that time, we could duplicate the template you created in GemX…" at bounding box center [648, 307] width 146 height 102
drag, startPoint x: 689, startPoint y: 199, endPoint x: 697, endPoint y: 297, distance: 98.5
click at [696, 297] on div "In your case, at that time, we could duplicate the template you created in GemX…" at bounding box center [648, 307] width 163 height 115
click at [697, 297] on div "In your case, at that time, we could duplicate the template you created in GemX…" at bounding box center [648, 307] width 163 height 115
drag, startPoint x: 697, startPoint y: 297, endPoint x: 696, endPoint y: 211, distance: 86.3
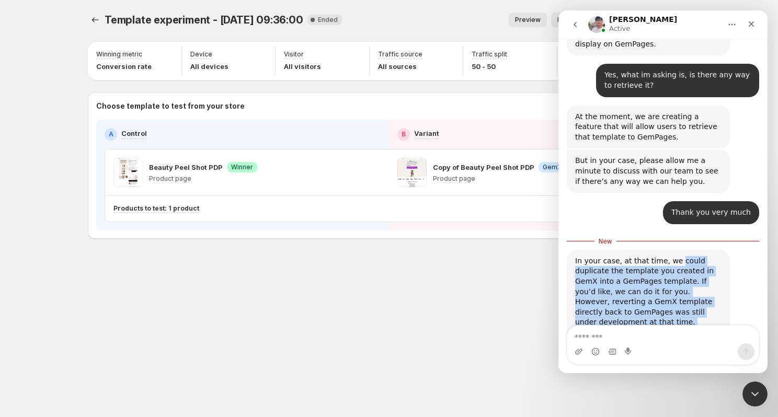
click at [695, 250] on div "In your case, at that time, we could duplicate the template you created in GemX…" at bounding box center [648, 307] width 163 height 115
click at [696, 256] on div "In your case, at that time, we could duplicate the template you created in GemX…" at bounding box center [648, 307] width 146 height 102
drag, startPoint x: 690, startPoint y: 202, endPoint x: 702, endPoint y: 301, distance: 99.5
click at [702, 301] on div "In your case, at that time, we could duplicate the template you created in GemX…" at bounding box center [648, 307] width 163 height 115
click at [703, 303] on div "In your case, at that time, we could duplicate the template you created in GemX…" at bounding box center [648, 307] width 163 height 115
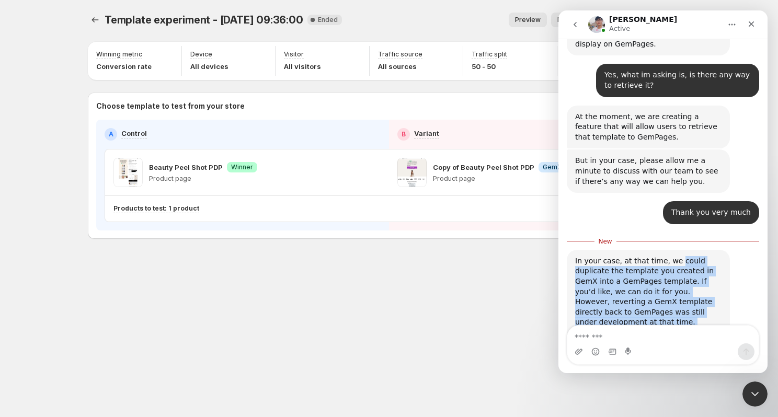
drag, startPoint x: 703, startPoint y: 303, endPoint x: 703, endPoint y: 209, distance: 94.1
click at [703, 250] on div "In your case, at that time, we could duplicate the template you created in GemX…" at bounding box center [648, 307] width 163 height 115
click at [703, 256] on div "In your case, at that time, we could duplicate the template you created in GemX…" at bounding box center [648, 307] width 146 height 102
drag, startPoint x: 696, startPoint y: 195, endPoint x: 698, endPoint y: 289, distance: 93.6
click at [698, 287] on div "In your case, at that time, we could duplicate the template you created in GemX…" at bounding box center [663, 314] width 192 height 147
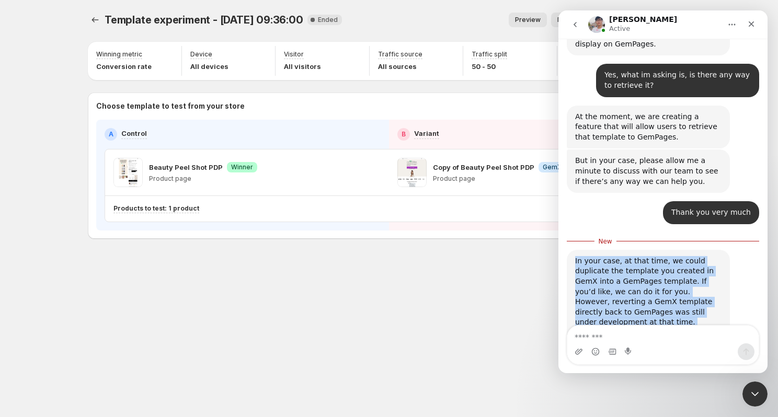
click at [698, 289] on div "In your case, at that time, we could duplicate the template you created in GemX…" at bounding box center [648, 307] width 146 height 102
drag, startPoint x: 698, startPoint y: 289, endPoint x: 697, endPoint y: 198, distance: 91.0
click at [697, 241] on div "In your case, at that time, we could duplicate the template you created in GemX…" at bounding box center [663, 314] width 192 height 147
drag, startPoint x: 697, startPoint y: 198, endPoint x: 700, endPoint y: 281, distance: 83.2
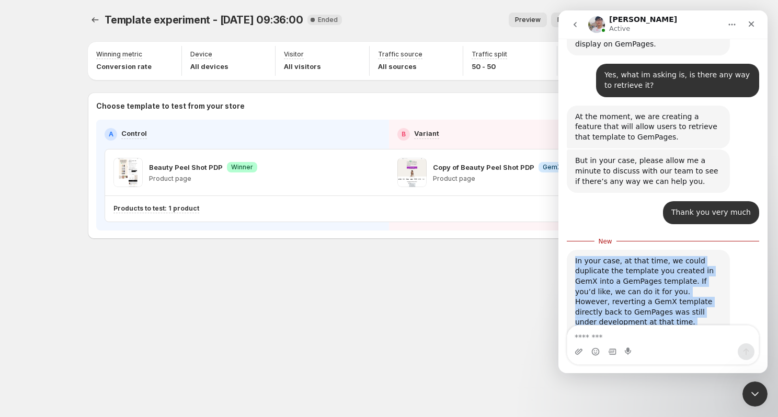
click at [700, 281] on div "In your case, at that time, we could duplicate the template you created in GemX…" at bounding box center [663, 314] width 192 height 147
click at [700, 281] on div "In your case, at that time, we could duplicate the template you created in GemX…" at bounding box center [648, 307] width 146 height 102
drag, startPoint x: 700, startPoint y: 289, endPoint x: 692, endPoint y: 198, distance: 90.8
click at [692, 250] on div "In your case, at that time, we could duplicate the template you created in GemX…" at bounding box center [648, 307] width 163 height 115
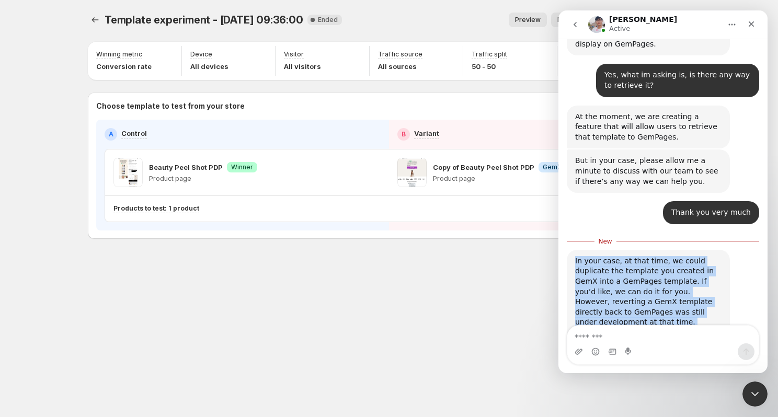
drag, startPoint x: 692, startPoint y: 198, endPoint x: 707, endPoint y: 297, distance: 99.9
click at [706, 296] on div "In your case, at that time, we could duplicate the template you created in GemX…" at bounding box center [648, 307] width 163 height 115
click at [707, 297] on div "In your case, at that time, we could duplicate the template you created in GemX…" at bounding box center [648, 307] width 146 height 102
drag, startPoint x: 707, startPoint y: 297, endPoint x: 693, endPoint y: 204, distance: 93.5
click at [693, 256] on div "In your case, at that time, we could duplicate the template you created in GemX…" at bounding box center [648, 307] width 146 height 102
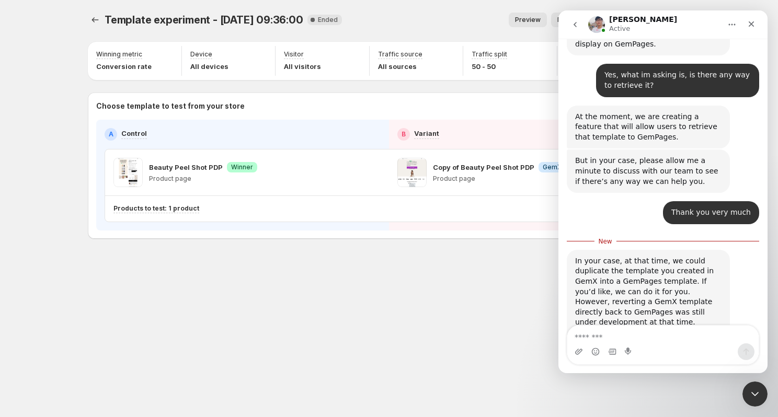
click at [693, 250] on div "In your case, at that time, we could duplicate the template you created in GemX…" at bounding box center [648, 307] width 163 height 115
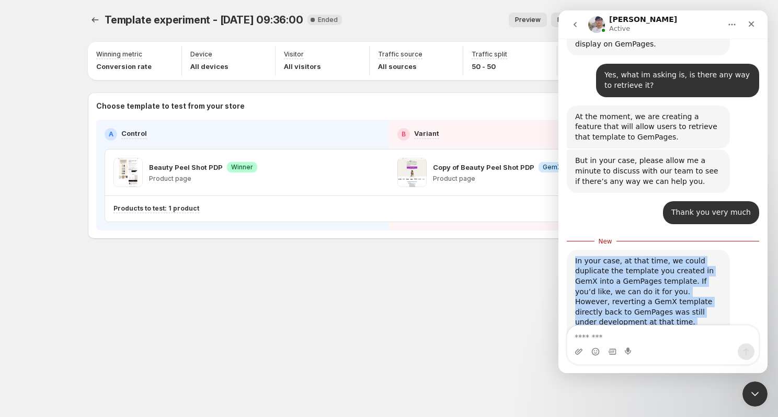
drag, startPoint x: 693, startPoint y: 204, endPoint x: 694, endPoint y: 287, distance: 82.6
click at [694, 285] on div "In your case, at that time, we could duplicate the template you created in GemX…" at bounding box center [648, 307] width 163 height 115
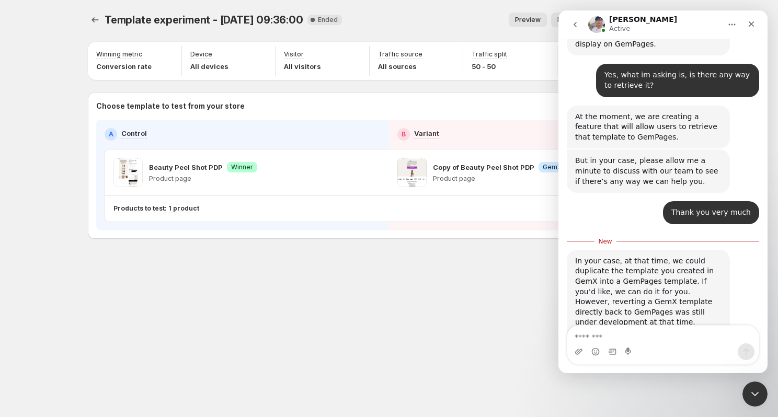
click at [694, 287] on div "In your case, at that time, we could duplicate the template you created in GemX…" at bounding box center [648, 307] width 146 height 102
click at [647, 354] on div "Intercom messenger" at bounding box center [662, 351] width 191 height 17
click at [647, 344] on div "Intercom messenger" at bounding box center [662, 351] width 191 height 17
click at [625, 335] on textarea "Message…" at bounding box center [662, 335] width 191 height 18
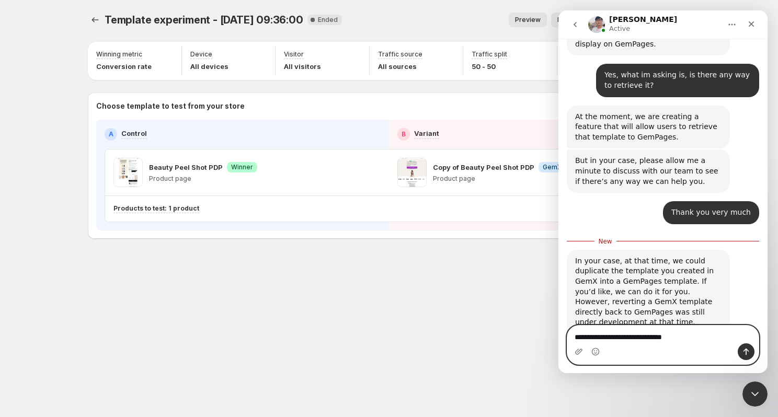
type textarea "**********"
click at [129, 20] on span "Template experiment - [DATE] 09:36:00" at bounding box center [204, 20] width 199 height 13
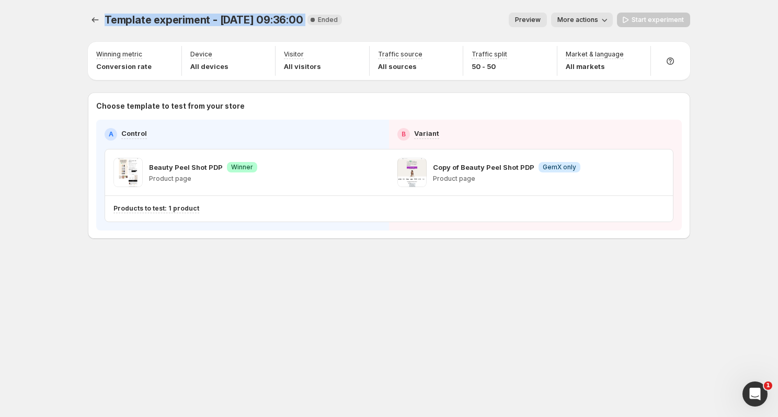
drag, startPoint x: 129, startPoint y: 20, endPoint x: 303, endPoint y: 20, distance: 174.1
click at [303, 20] on div "Template experiment - [DATE] 09:36:00 New Complete Ended" at bounding box center [223, 20] width 237 height 15
copy div "Template experiment - [DATE] 09:36:00 New"
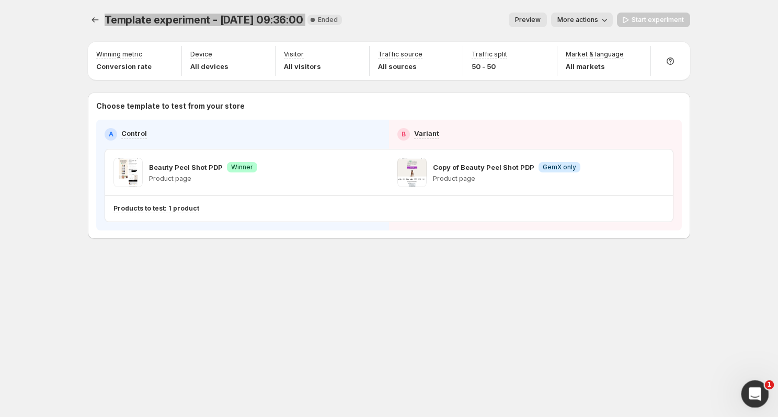
click at [747, 393] on icon "Open Intercom Messenger" at bounding box center [753, 392] width 17 height 17
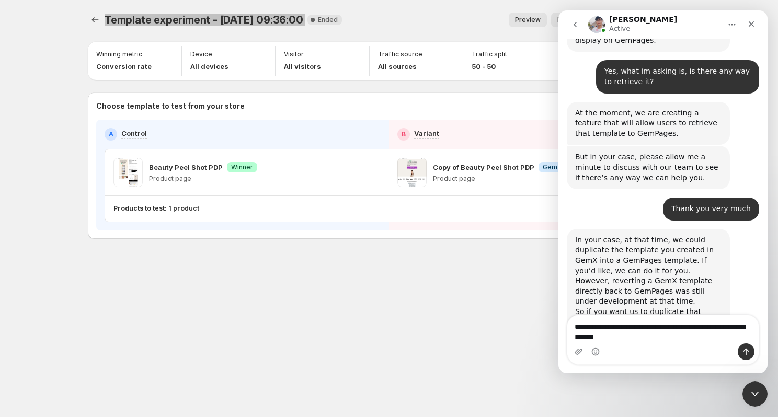
scroll to position [519, 0]
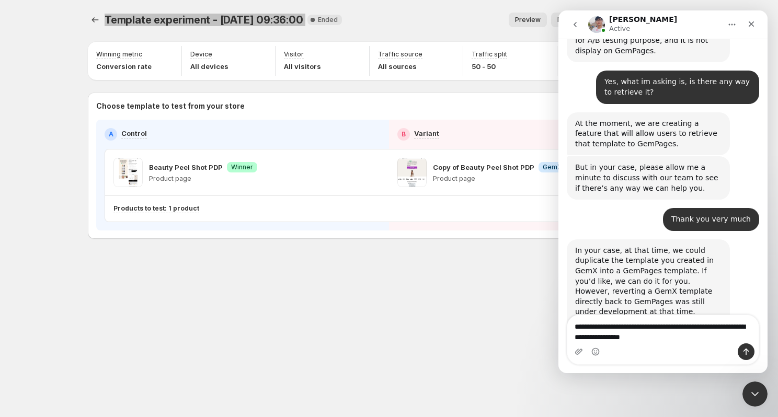
type textarea "**********"
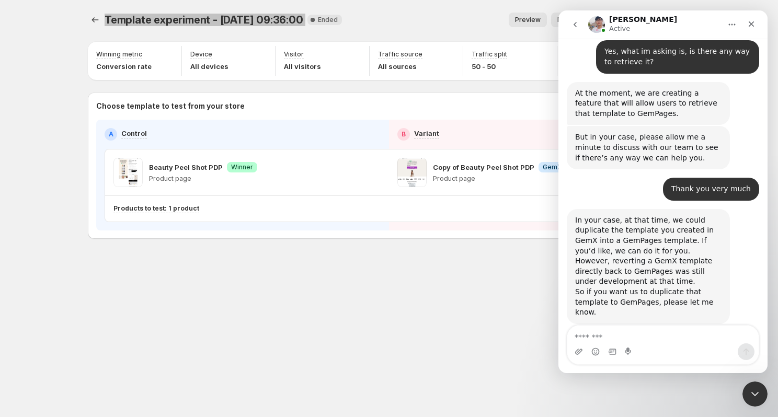
scroll to position [549, 0]
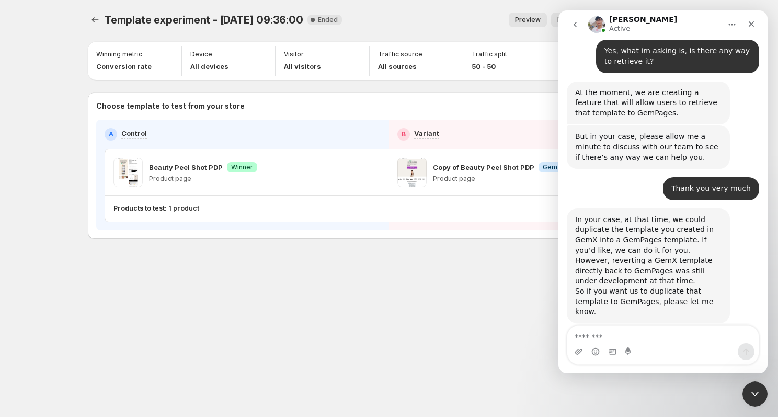
click at [445, 271] on div "Template experiment - [DATE] 09:36:00. This page is ready Template experiment -…" at bounding box center [388, 147] width 627 height 295
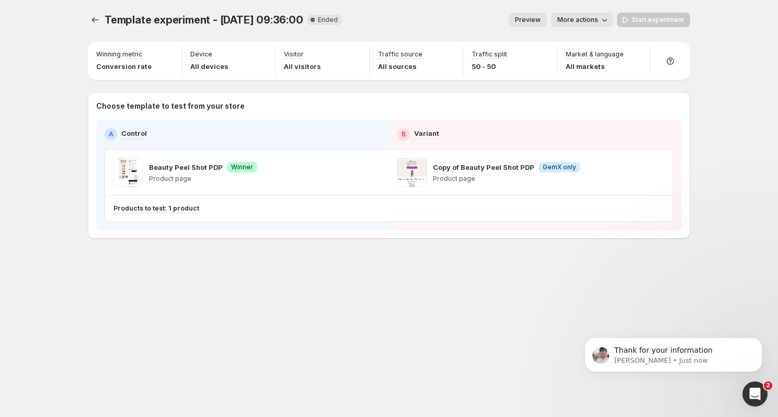
scroll to position [0, 0]
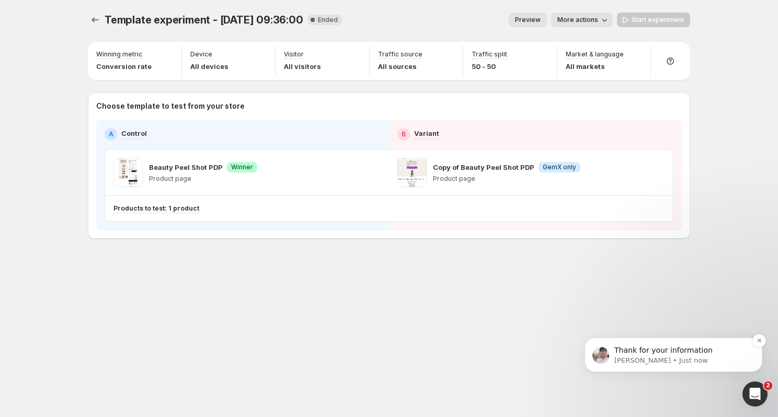
click at [642, 354] on p "Thank for your information" at bounding box center [681, 351] width 135 height 10
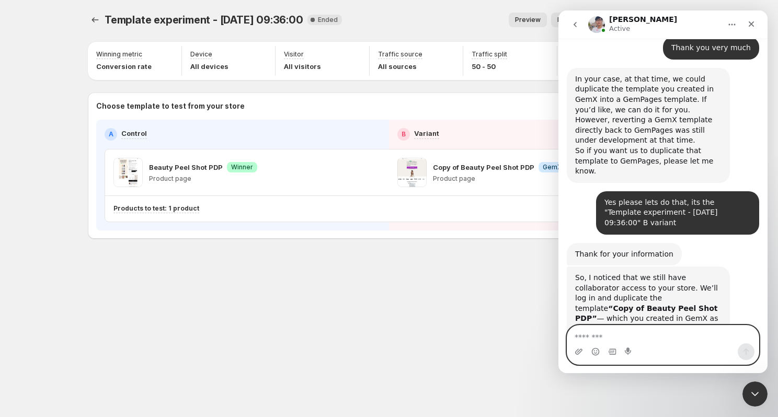
scroll to position [706, 0]
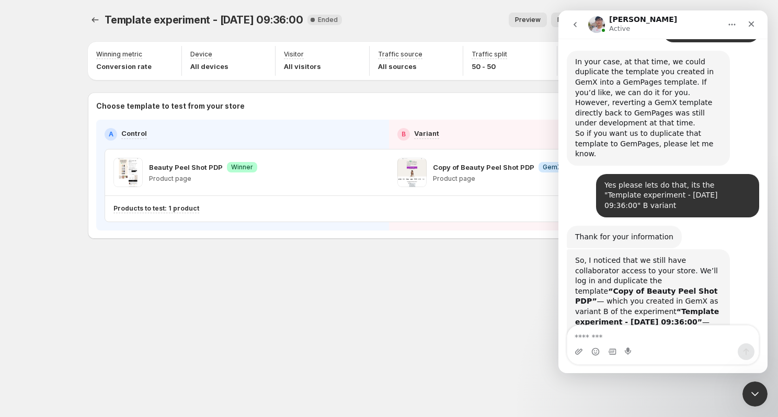
drag, startPoint x: 571, startPoint y: 190, endPoint x: 719, endPoint y: 258, distance: 162.1
click at [718, 257] on div "So, I noticed that we still have collaborator access to your store. We’ll log i…" at bounding box center [648, 296] width 163 height 95
click at [719, 258] on div "So, I noticed that we still have collaborator access to your store. We’ll log i…" at bounding box center [648, 296] width 163 height 95
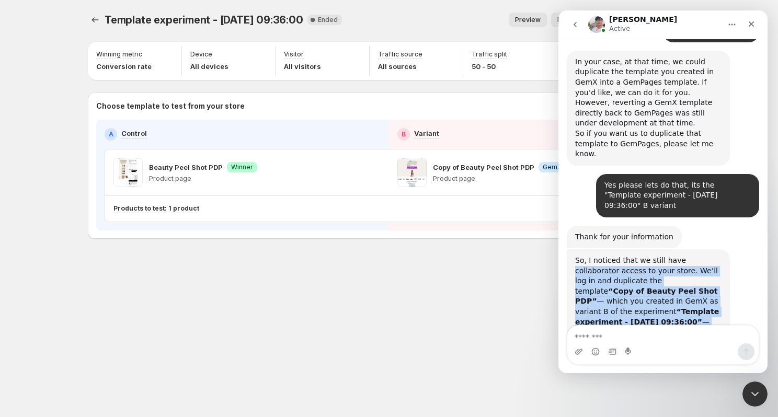
drag, startPoint x: 719, startPoint y: 258, endPoint x: 714, endPoint y: 185, distance: 72.8
click at [714, 249] on div "So, I noticed that we still have collaborator access to your store. We’ll log i…" at bounding box center [648, 296] width 163 height 95
click at [714, 256] on div "So, I noticed that we still have collaborator access to your store. We’ll log i…" at bounding box center [648, 297] width 146 height 82
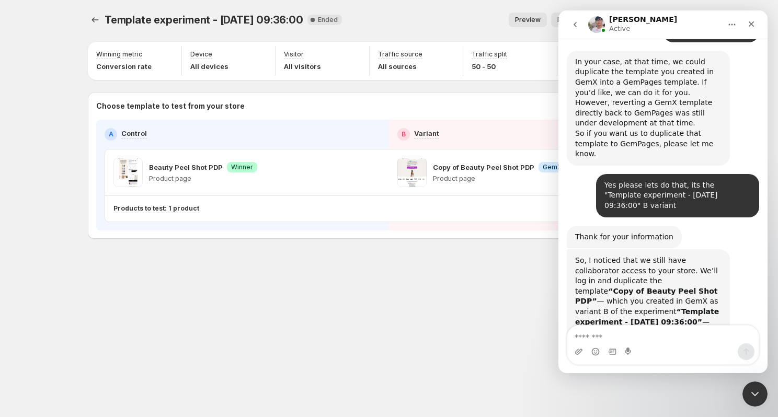
drag, startPoint x: 713, startPoint y: 182, endPoint x: 718, endPoint y: 252, distance: 69.7
click at [717, 250] on div "So, I noticed that we still have collaborator access to your store. We’ll log i…" at bounding box center [648, 296] width 163 height 95
click at [718, 256] on div "So, I noticed that we still have collaborator access to your store. We’ll log i…" at bounding box center [648, 297] width 146 height 82
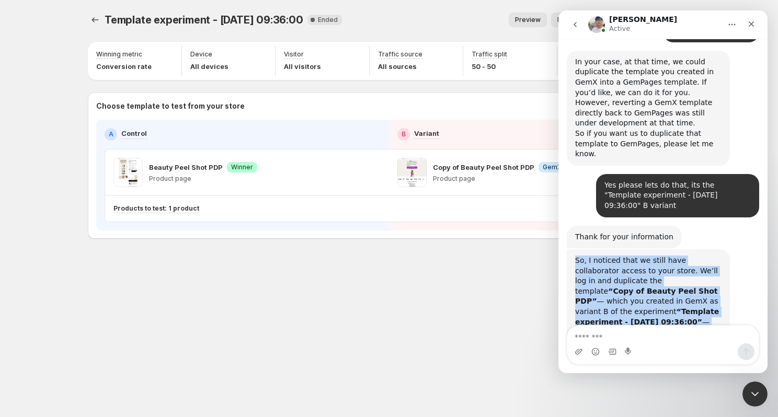
drag, startPoint x: 718, startPoint y: 252, endPoint x: 716, endPoint y: 176, distance: 75.8
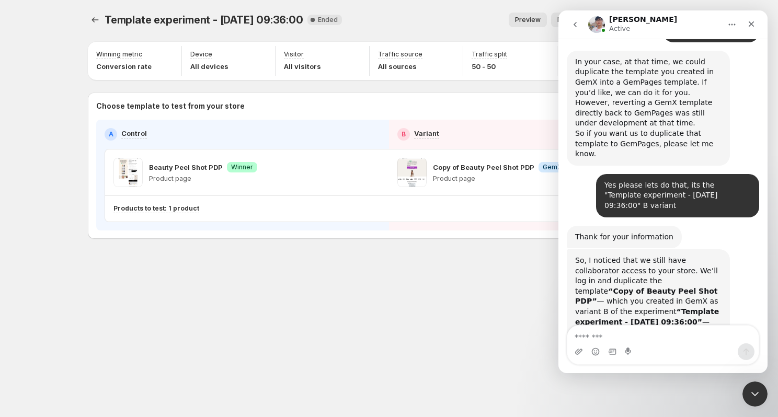
click at [716, 226] on div "Thank for your information [PERSON_NAME] • 2m ago" at bounding box center [663, 238] width 192 height 24
drag, startPoint x: 716, startPoint y: 176, endPoint x: 716, endPoint y: 250, distance: 73.7
click at [716, 256] on div "So, I noticed that we still have collaborator access to your store. We’ll log i…" at bounding box center [648, 297] width 146 height 82
drag, startPoint x: 712, startPoint y: 251, endPoint x: 707, endPoint y: 183, distance: 68.6
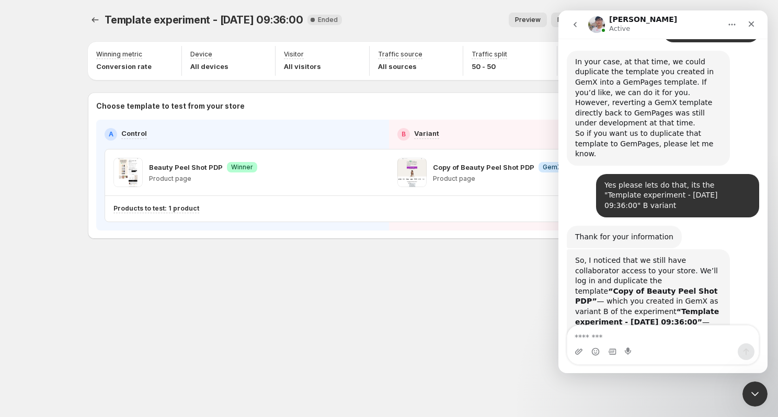
click at [707, 249] on div "So, I noticed that we still have collaborator access to your store. We’ll log i…" at bounding box center [648, 296] width 163 height 95
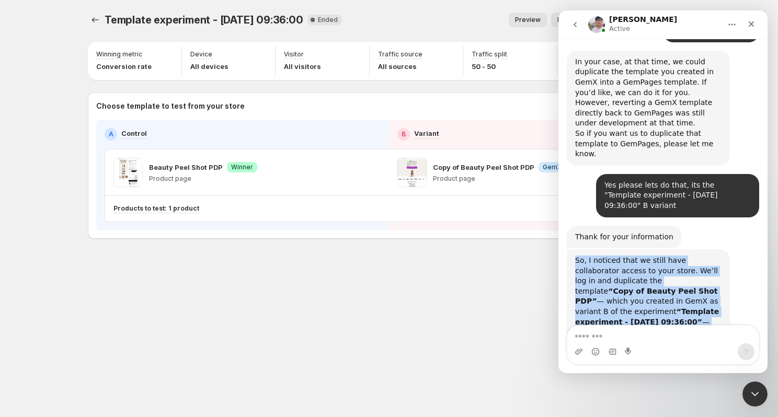
drag, startPoint x: 707, startPoint y: 177, endPoint x: 707, endPoint y: 252, distance: 75.3
click at [707, 251] on div "So, I noticed that we still have collaborator access to your store. We’ll log i…" at bounding box center [648, 296] width 163 height 95
click at [707, 256] on div "So, I noticed that we still have collaborator access to your store. We’ll log i…" at bounding box center [648, 297] width 146 height 82
drag, startPoint x: 707, startPoint y: 252, endPoint x: 697, endPoint y: 174, distance: 79.1
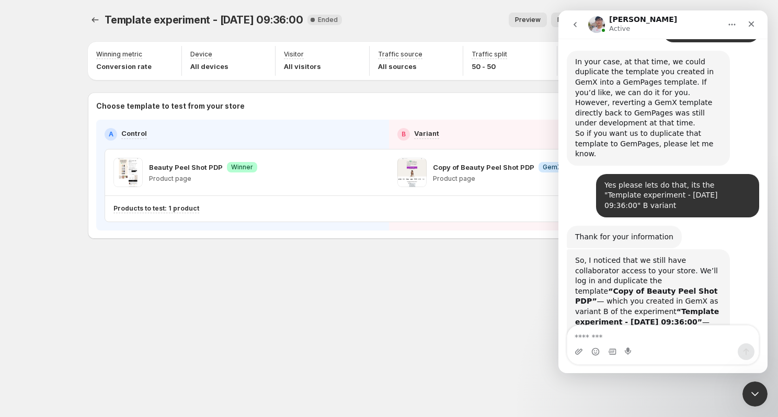
click at [697, 226] on div "Thank for your information [PERSON_NAME] • 2m ago" at bounding box center [663, 238] width 192 height 24
drag, startPoint x: 697, startPoint y: 174, endPoint x: 715, endPoint y: 251, distance: 79.4
click at [715, 256] on div "So, I noticed that we still have collaborator access to your store. We’ll log i…" at bounding box center [648, 297] width 146 height 82
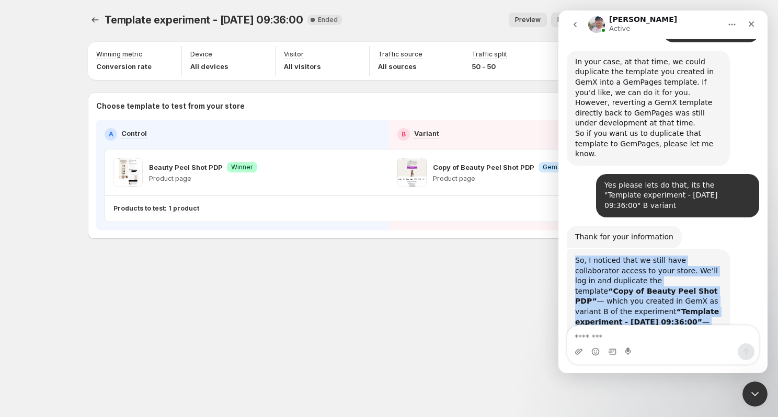
drag, startPoint x: 715, startPoint y: 251, endPoint x: 702, endPoint y: 170, distance: 82.5
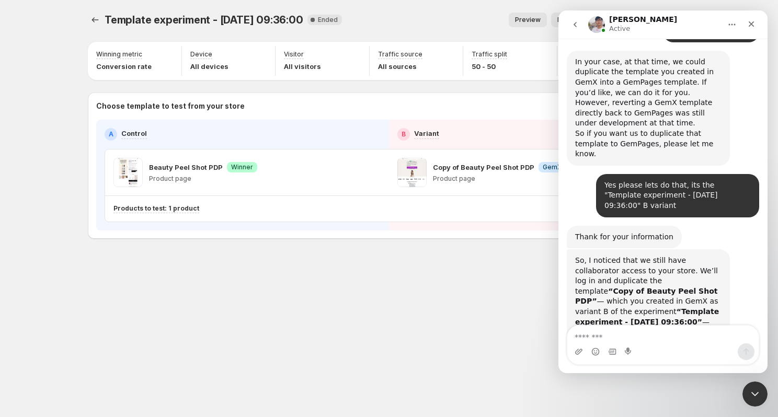
click at [700, 249] on div "So, I noticed that we still have collaborator access to your store. We’ll log i…" at bounding box center [648, 296] width 163 height 95
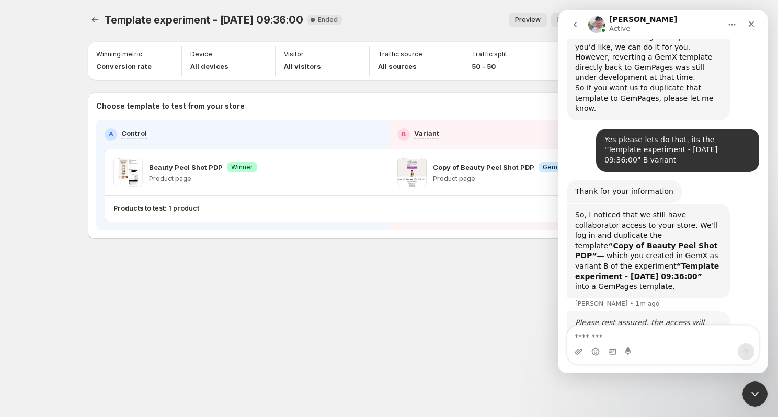
scroll to position [765, 0]
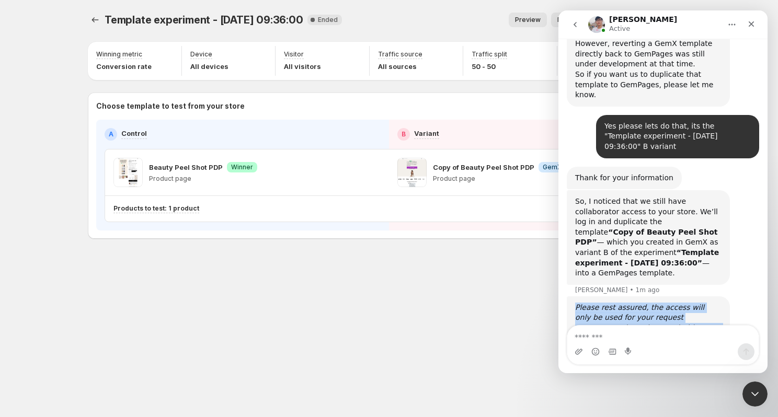
drag, startPoint x: 576, startPoint y: 224, endPoint x: 730, endPoint y: 256, distance: 157.5
click at [730, 296] on div "Please rest assured, the access will only be used for your request purposes, an…" at bounding box center [663, 323] width 192 height 54
click at [714, 303] on div "Please rest assured, the access will only be used for your request purposes, an…" at bounding box center [648, 323] width 146 height 41
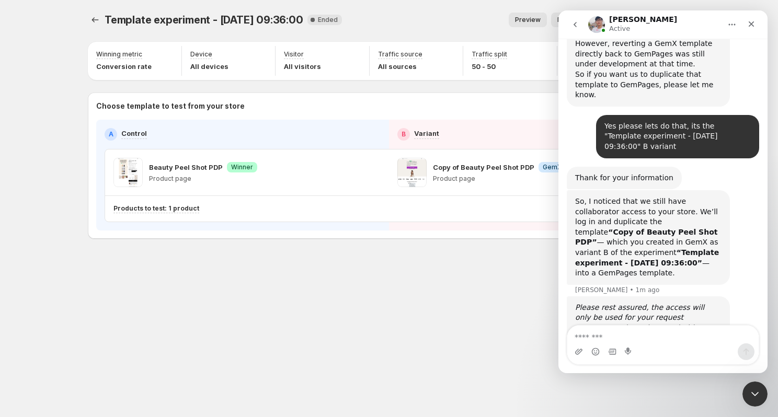
click at [710, 303] on div "Please rest assured, the access will only be used for your request purposes, an…" at bounding box center [648, 323] width 146 height 41
drag, startPoint x: 710, startPoint y: 248, endPoint x: 710, endPoint y: 218, distance: 29.3
click at [710, 296] on div "Please rest assured, the access will only be used for your request purposes, an…" at bounding box center [648, 322] width 163 height 53
drag, startPoint x: 710, startPoint y: 218, endPoint x: 710, endPoint y: 250, distance: 31.4
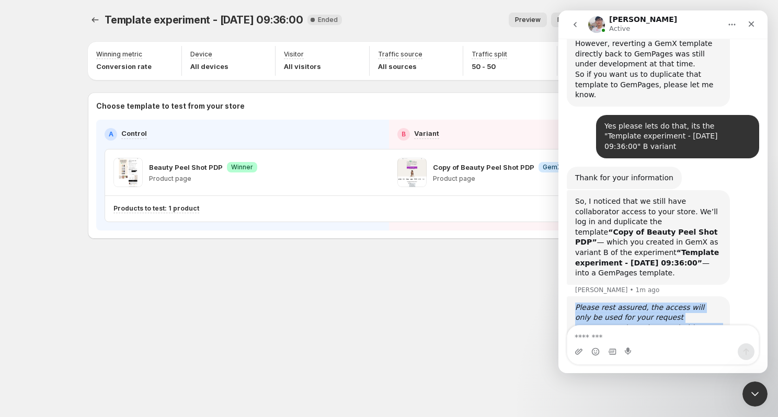
click at [710, 296] on div "Please rest assured, the access will only be used for your request purposes, an…" at bounding box center [648, 322] width 163 height 53
click at [710, 303] on div "Please rest assured, the access will only be used for your request purposes, an…" at bounding box center [648, 323] width 146 height 41
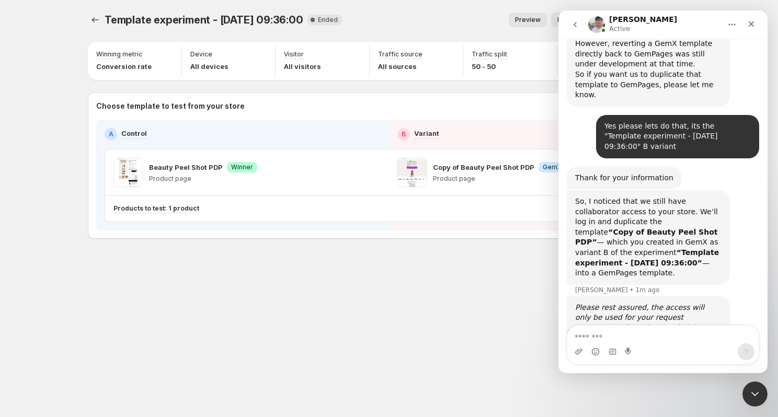
scroll to position [775, 0]
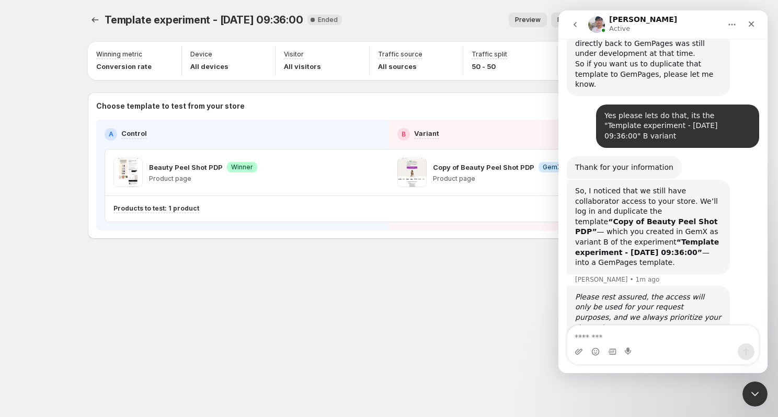
drag, startPoint x: 690, startPoint y: 282, endPoint x: 690, endPoint y: 306, distance: 24.0
click at [690, 351] on div "I will escalate to our Dev team now, please allow us some time to do it for you…" at bounding box center [663, 384] width 192 height 66
click at [647, 351] on div "I will escalate to our Dev team now, please allow us some time to do it for you…" at bounding box center [663, 384] width 192 height 66
click at [647, 330] on textarea "Message…" at bounding box center [662, 335] width 191 height 18
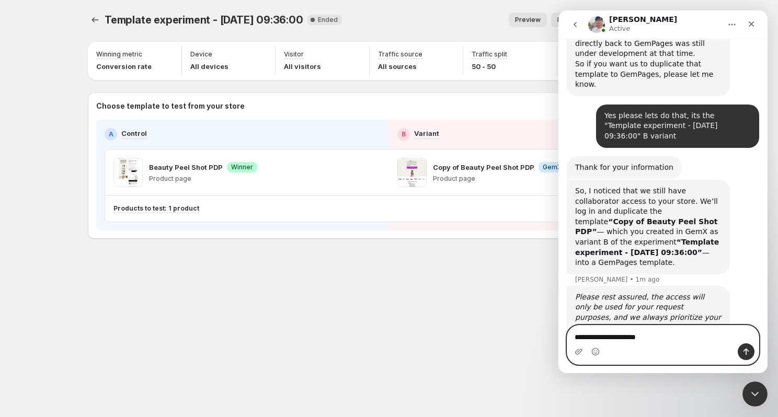
type textarea "**********"
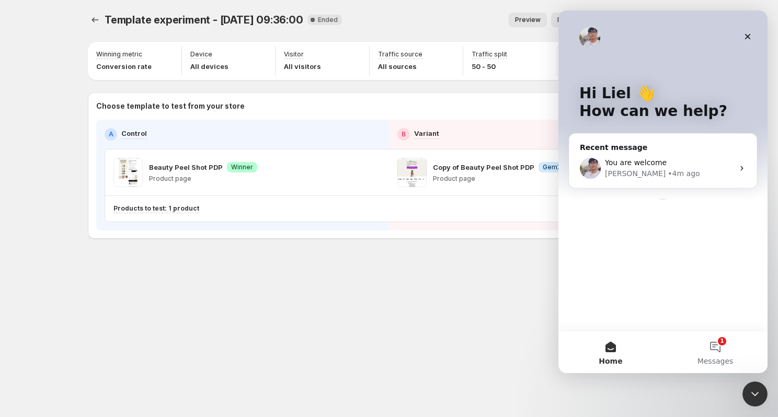
scroll to position [0, 0]
